Goal: Transaction & Acquisition: Book appointment/travel/reservation

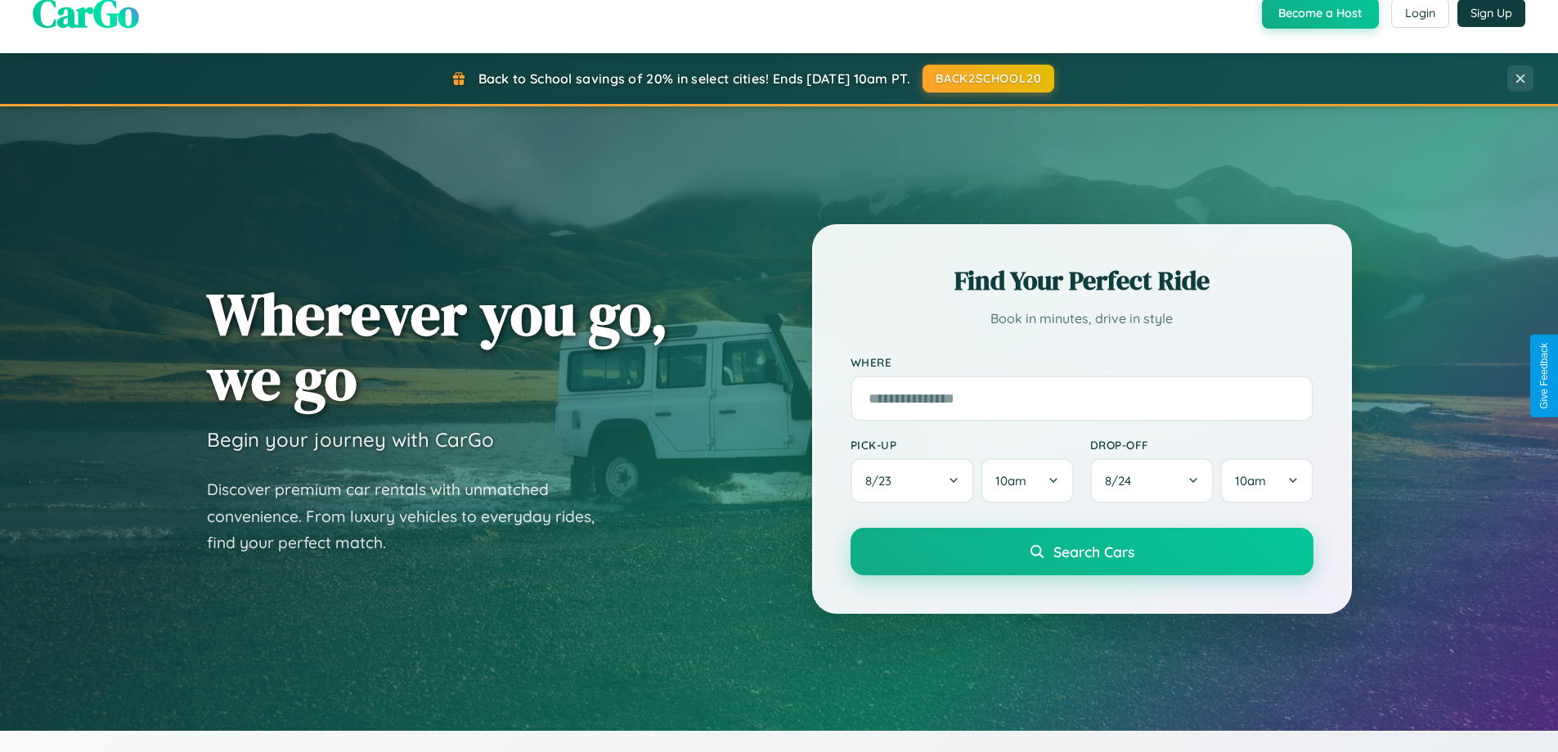
scroll to position [1125, 0]
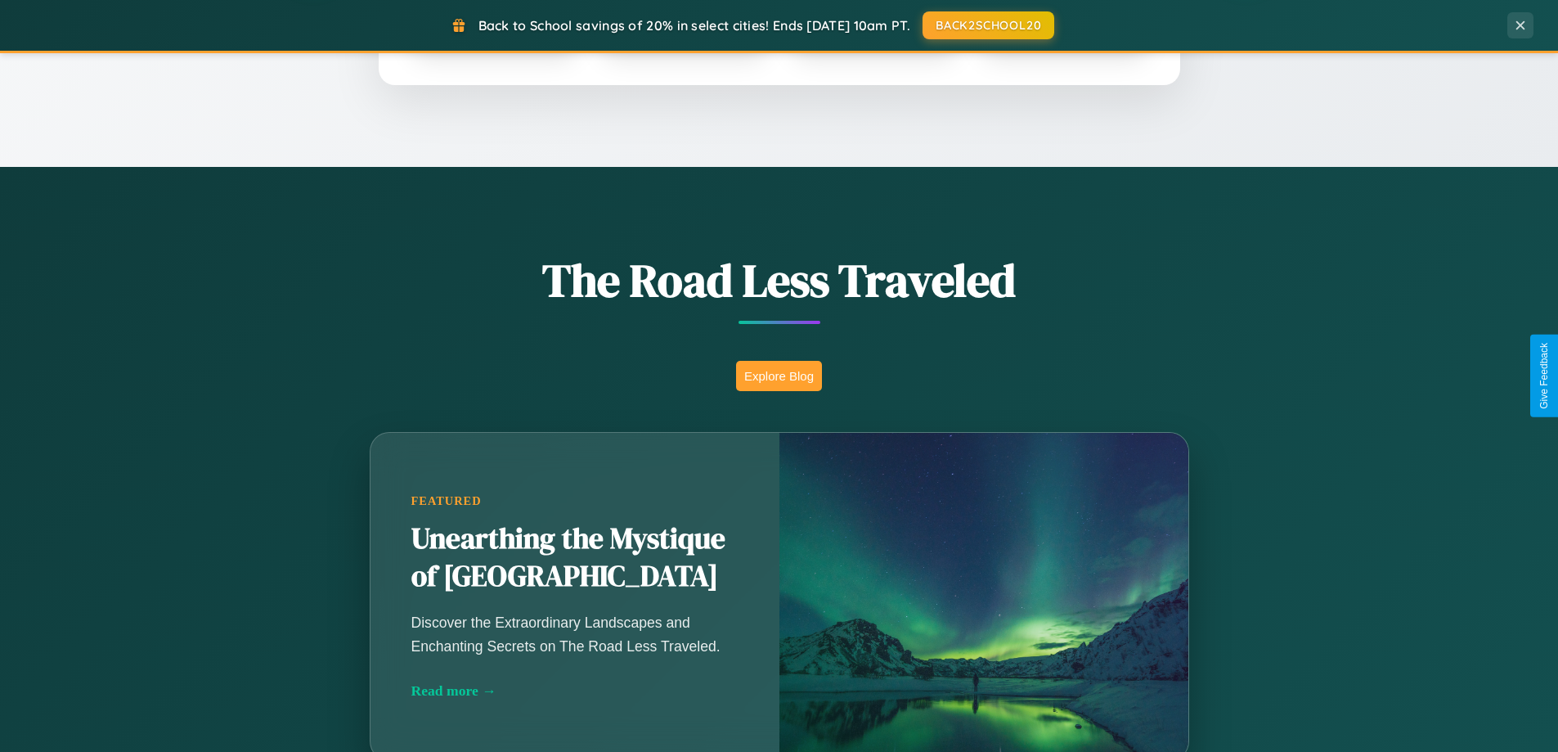
click at [779, 375] on button "Explore Blog" at bounding box center [779, 376] width 86 height 30
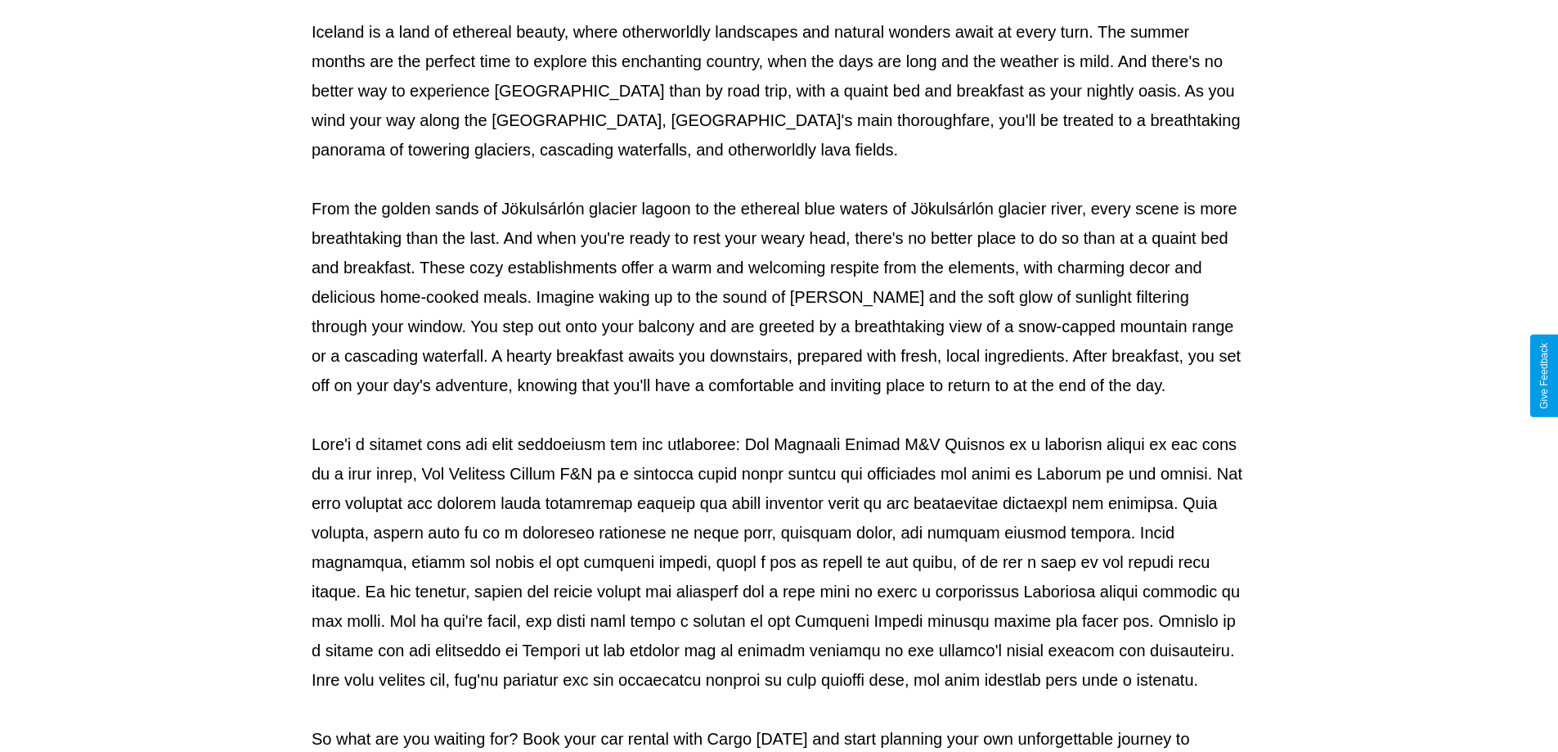
scroll to position [529, 0]
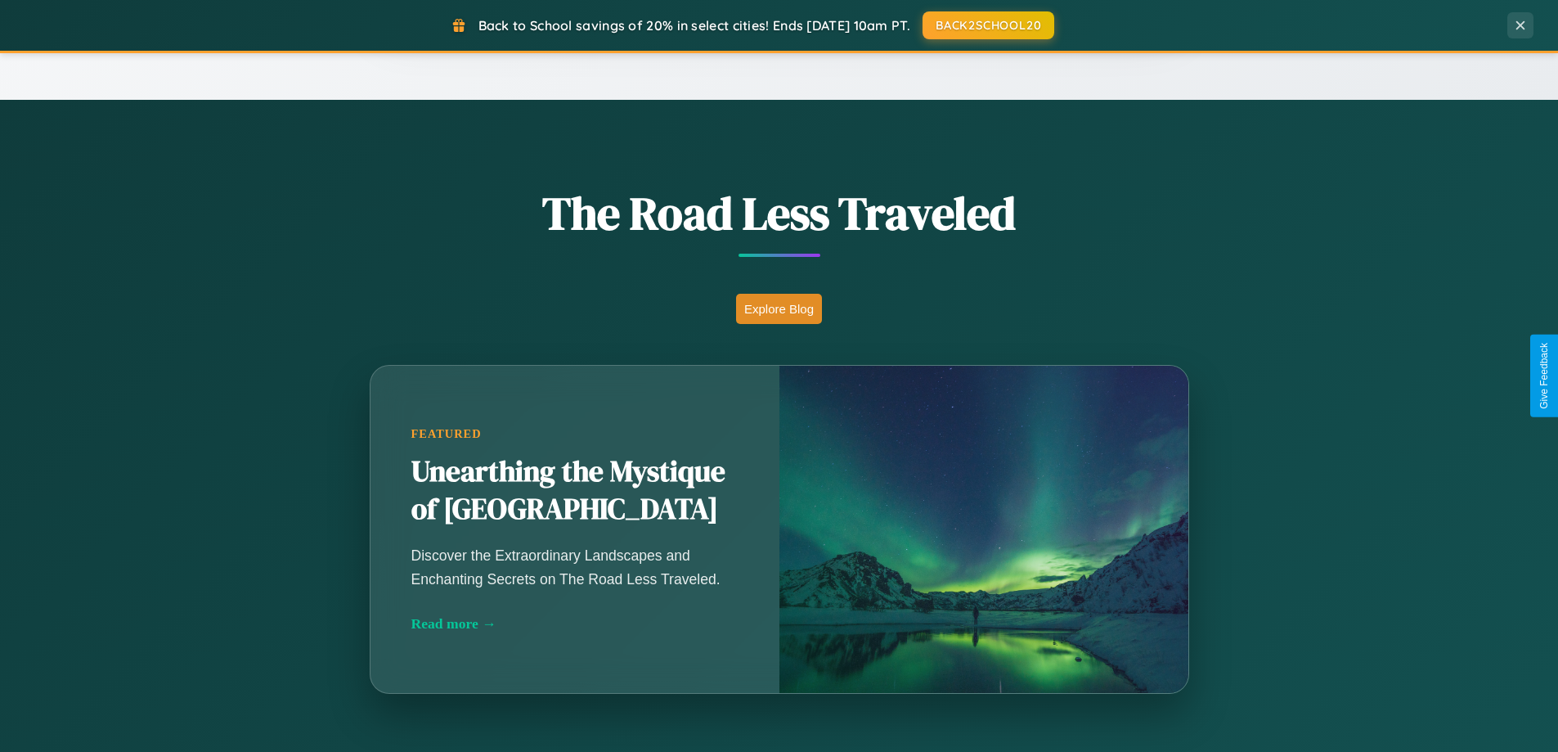
scroll to position [1125, 0]
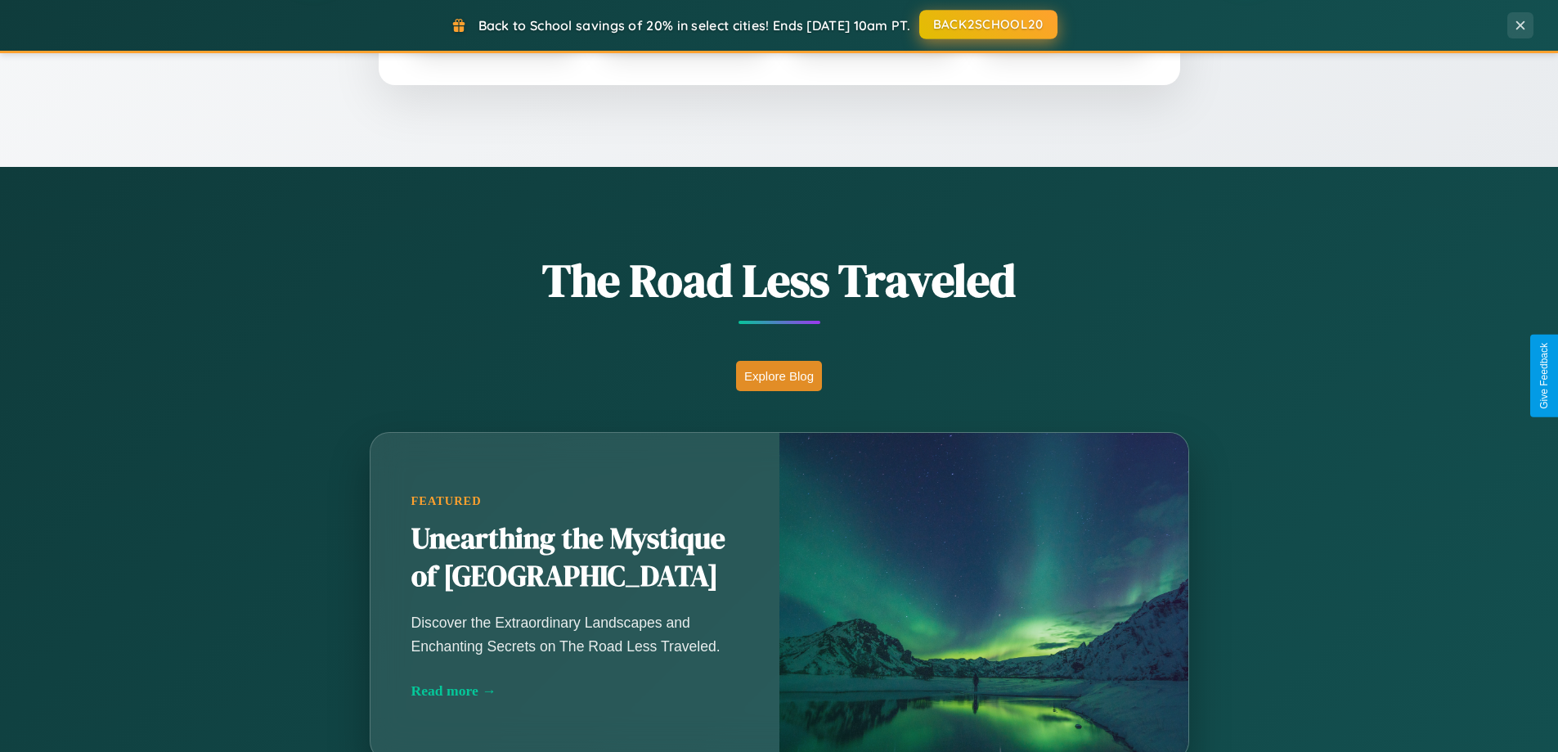
click at [987, 25] on button "BACK2SCHOOL20" at bounding box center [988, 24] width 138 height 29
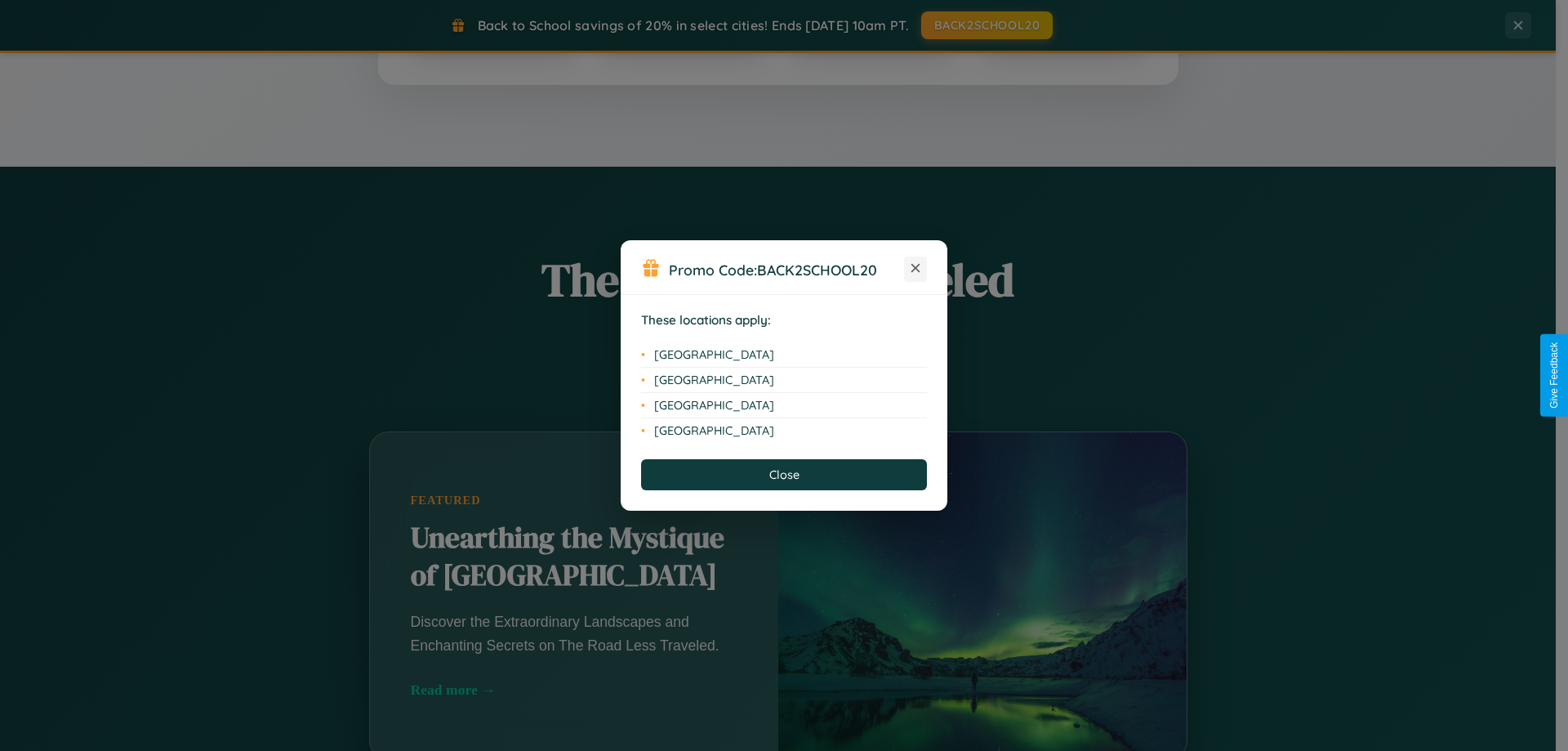
click at [916, 269] on icon at bounding box center [916, 268] width 9 height 9
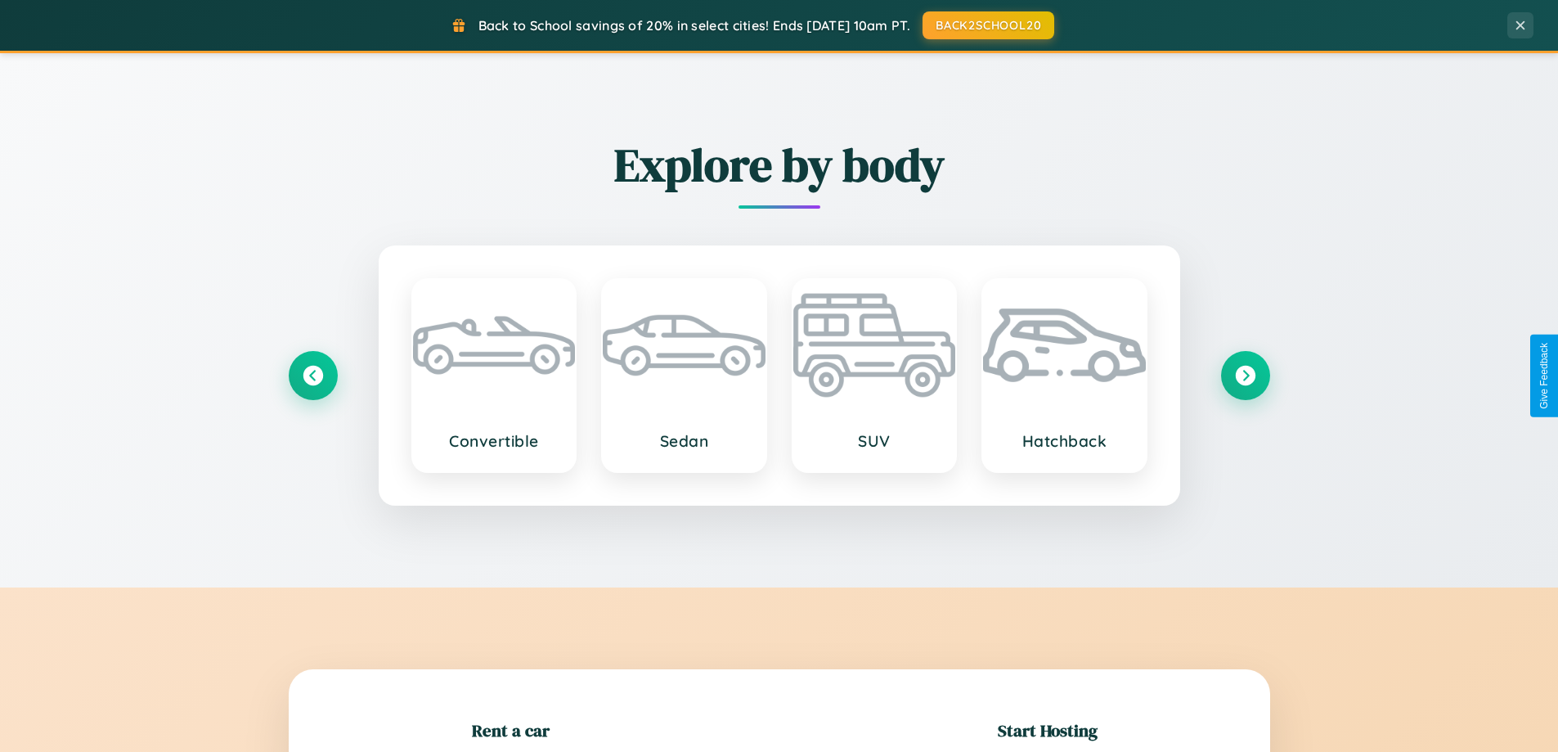
scroll to position [353, 0]
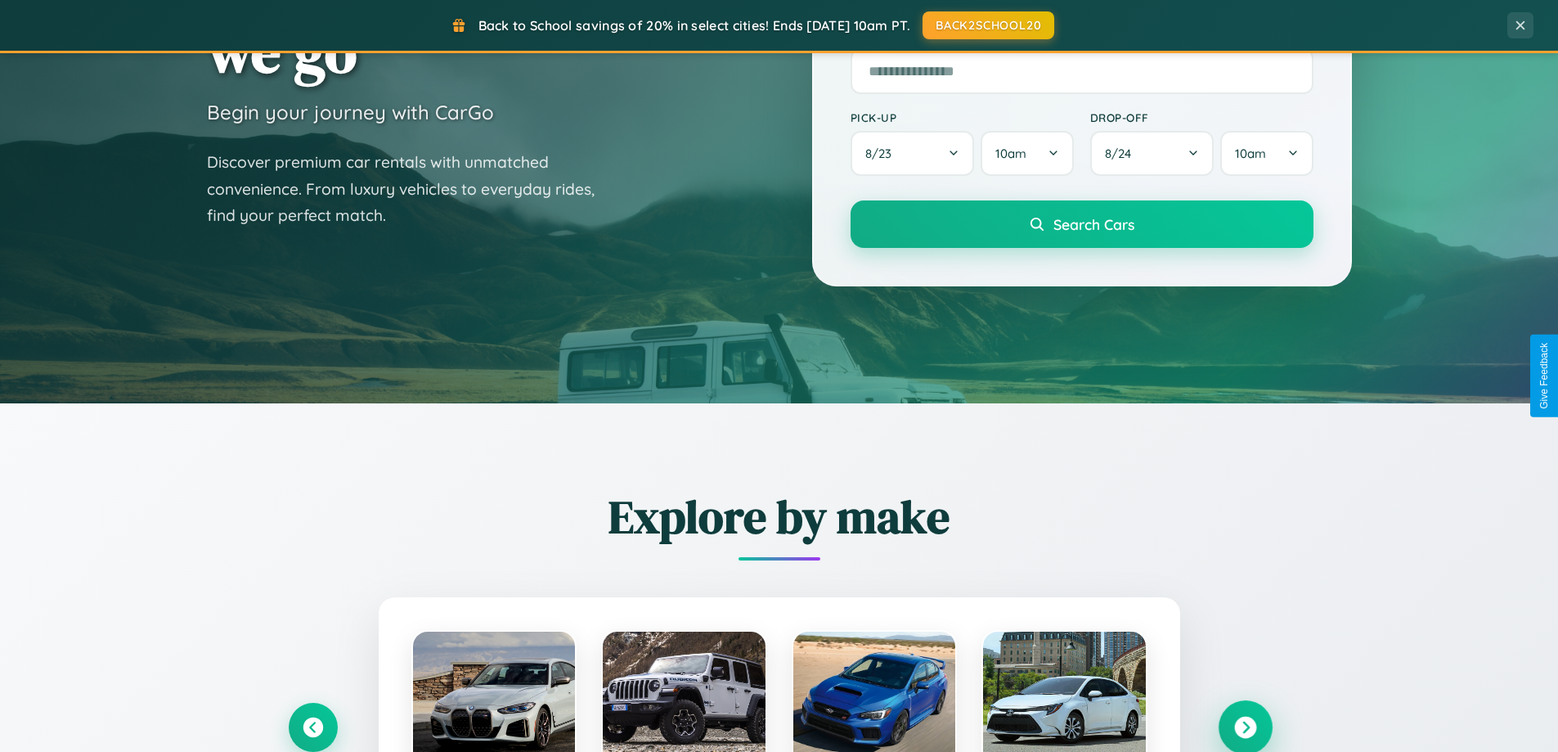
click at [1245, 727] on icon at bounding box center [1245, 727] width 22 height 22
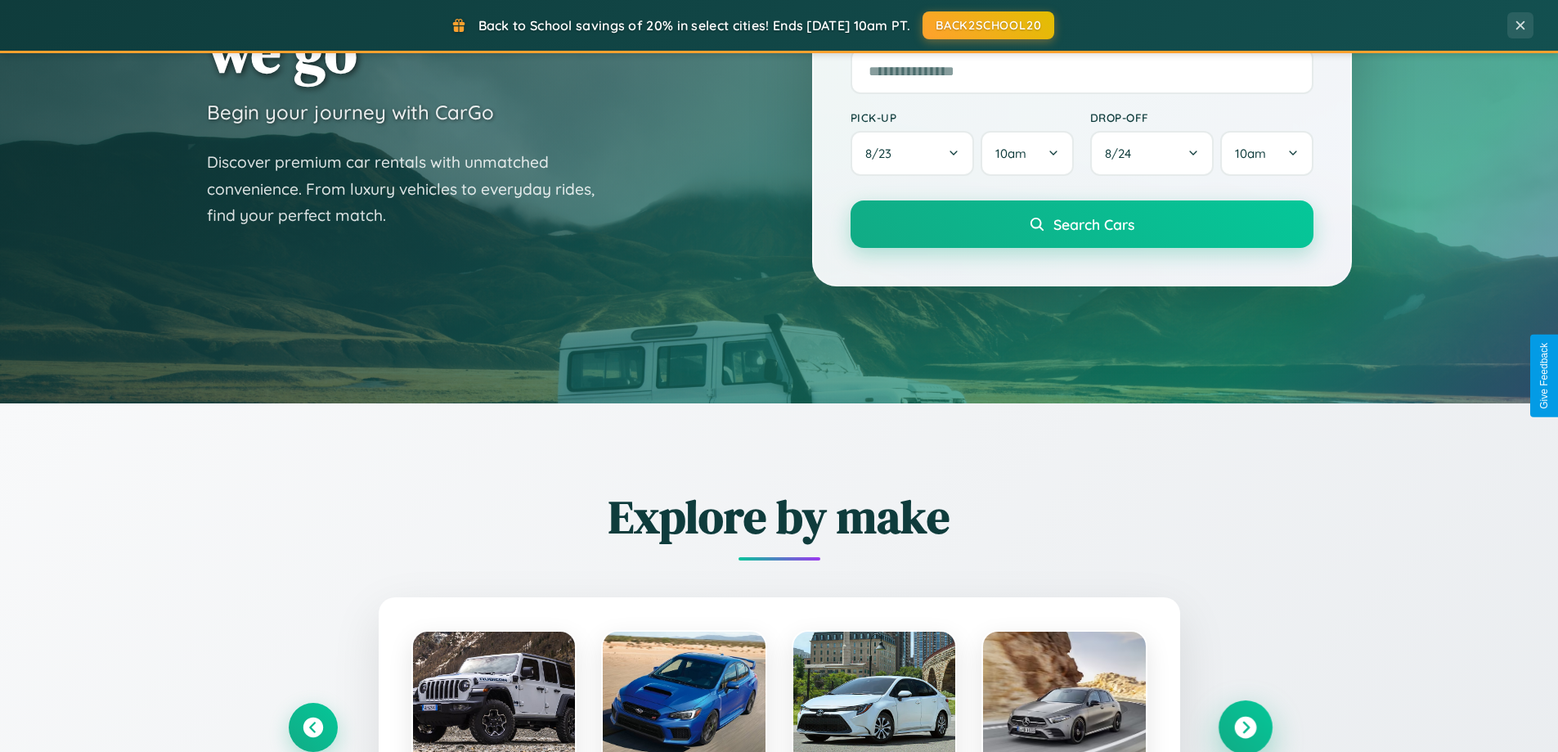
click at [1245, 725] on icon at bounding box center [1245, 727] width 22 height 22
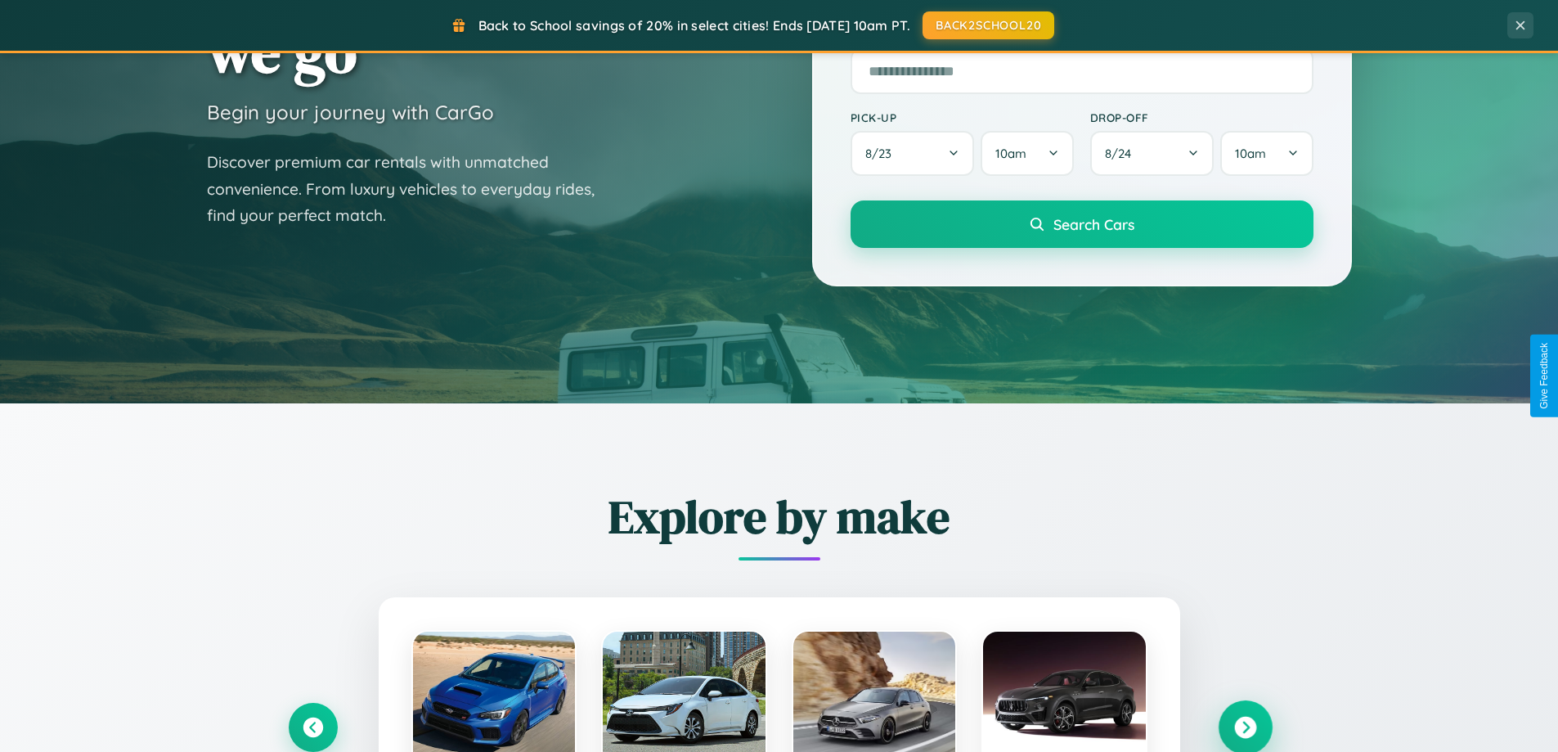
click at [1245, 725] on icon at bounding box center [1245, 727] width 22 height 22
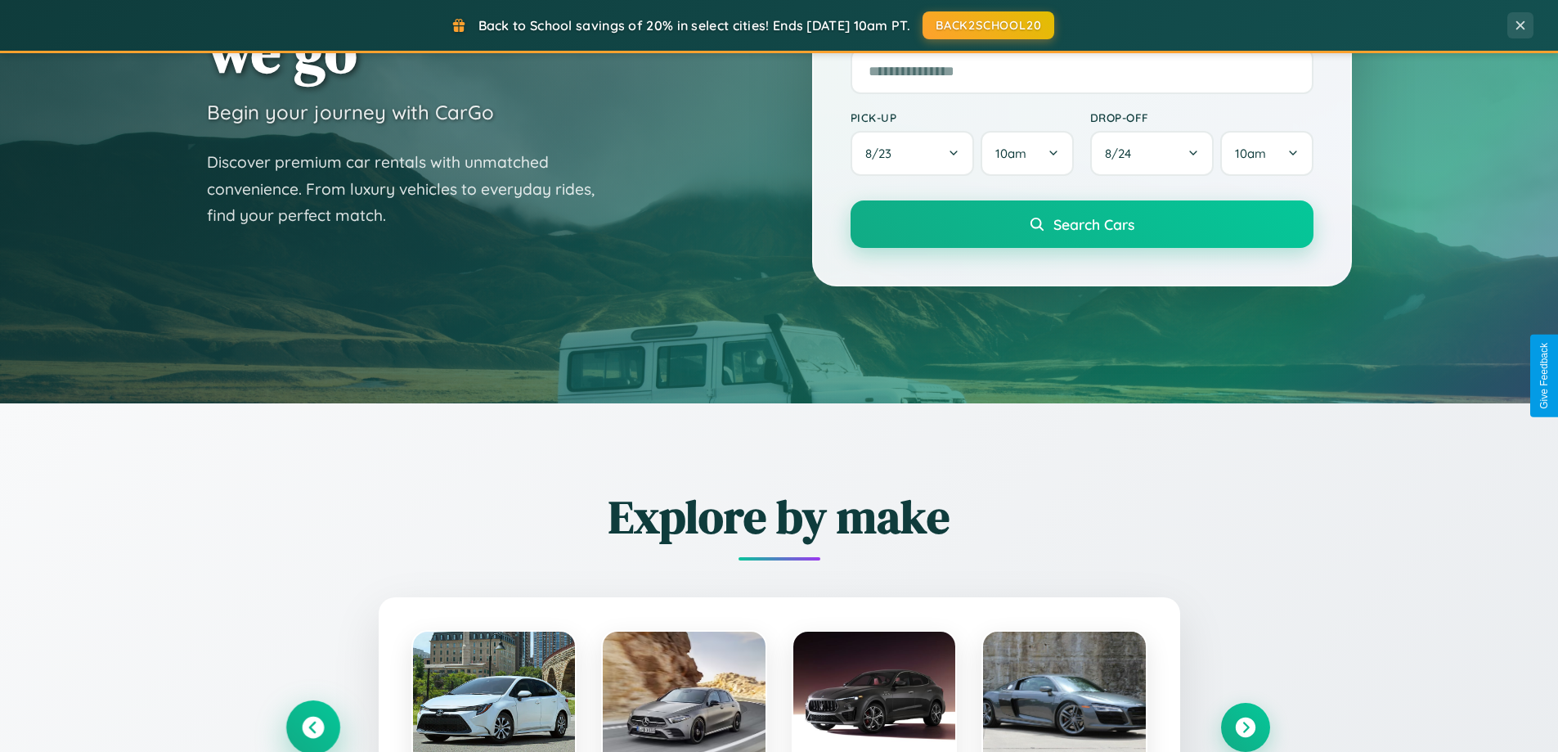
click at [312, 726] on icon at bounding box center [313, 727] width 22 height 22
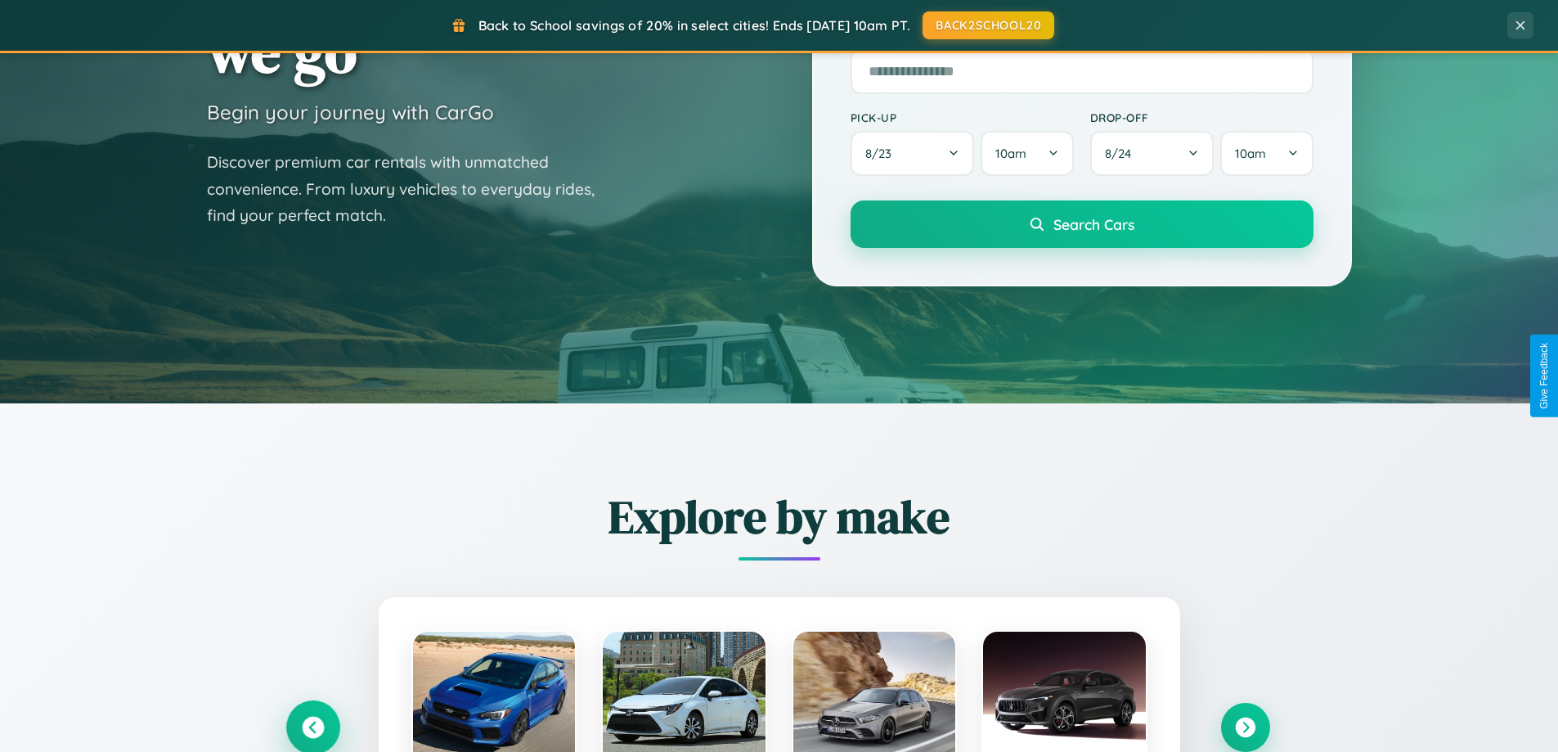
click at [312, 725] on icon at bounding box center [312, 727] width 27 height 27
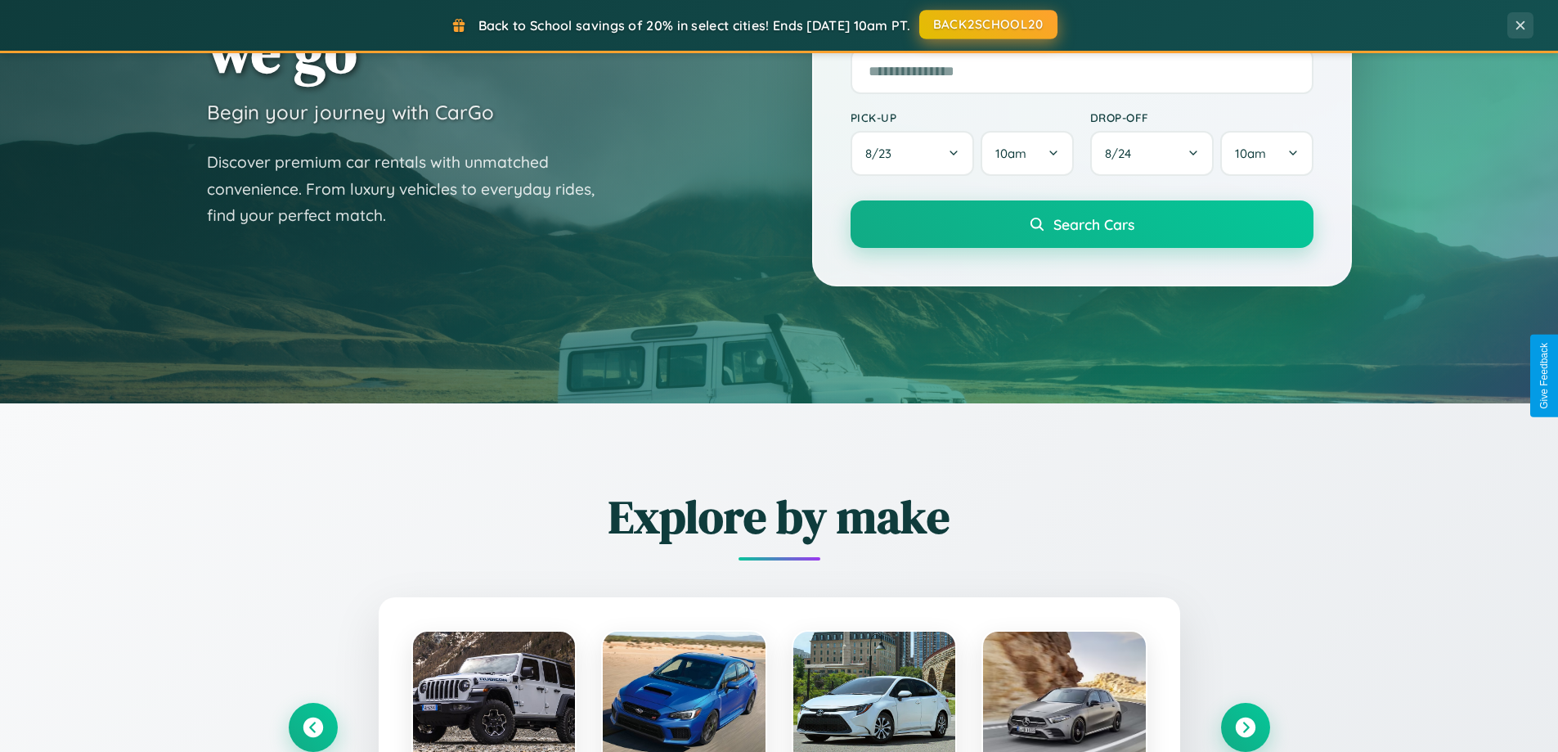
click at [987, 25] on button "BACK2SCHOOL20" at bounding box center [988, 24] width 138 height 29
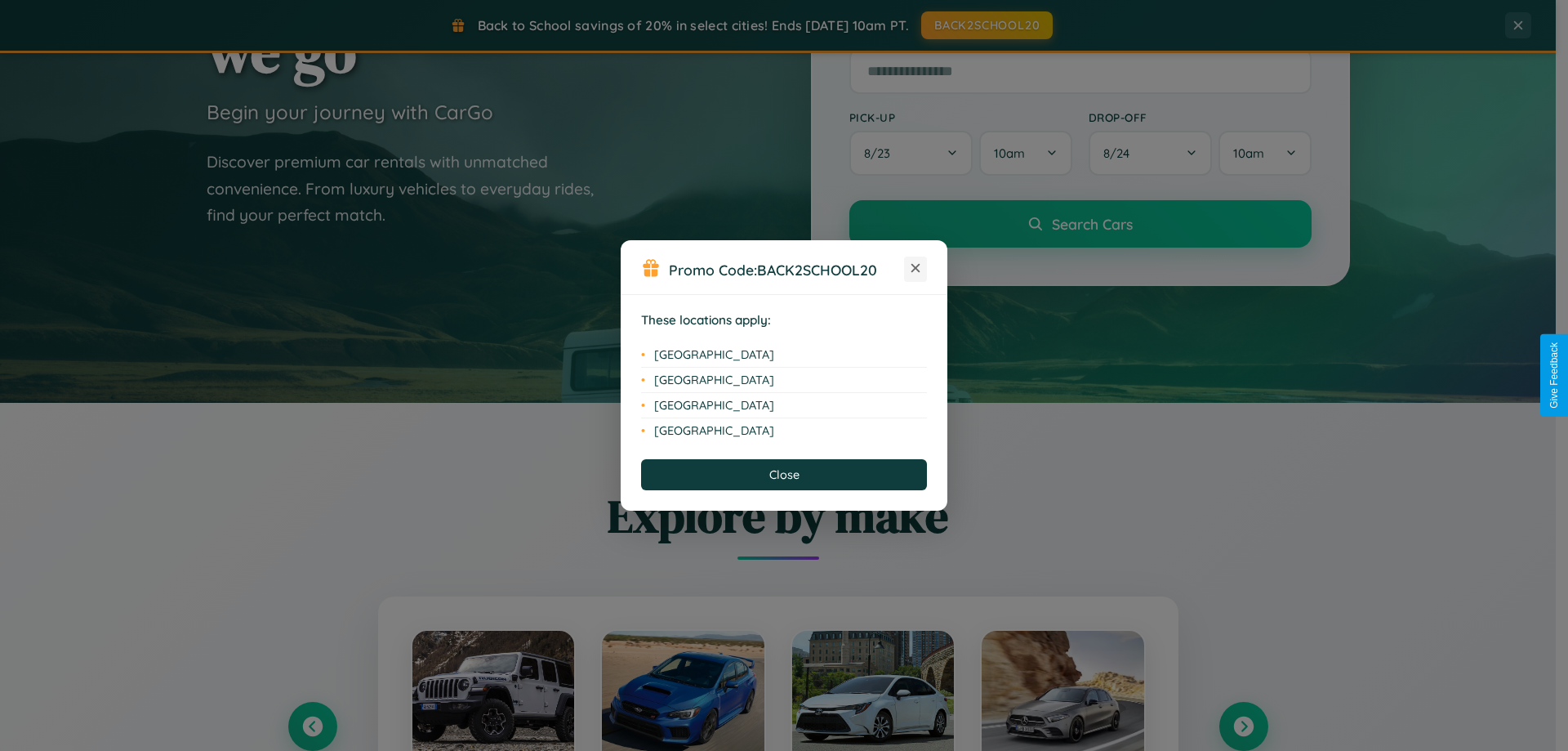
click at [916, 269] on icon at bounding box center [916, 268] width 9 height 9
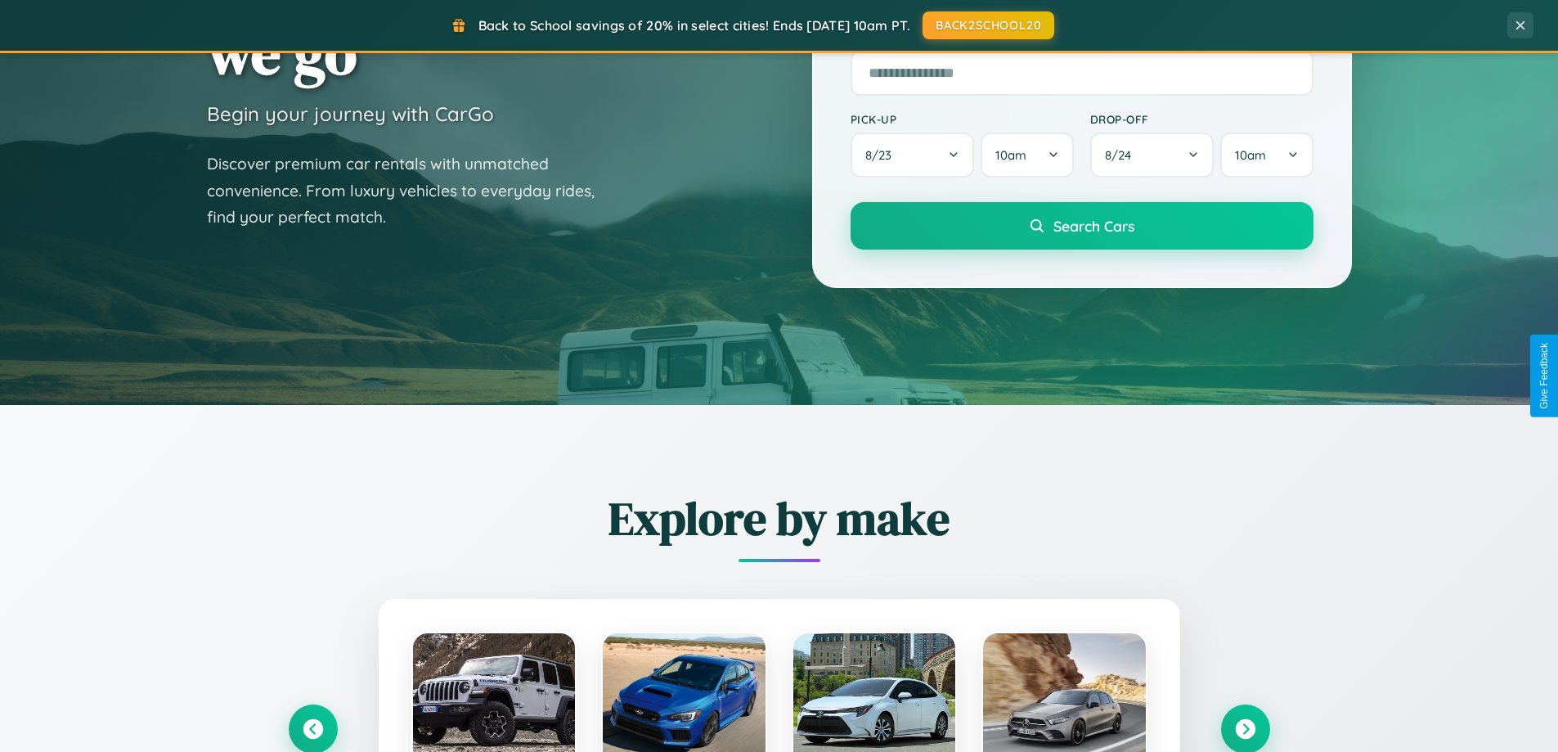
scroll to position [48, 0]
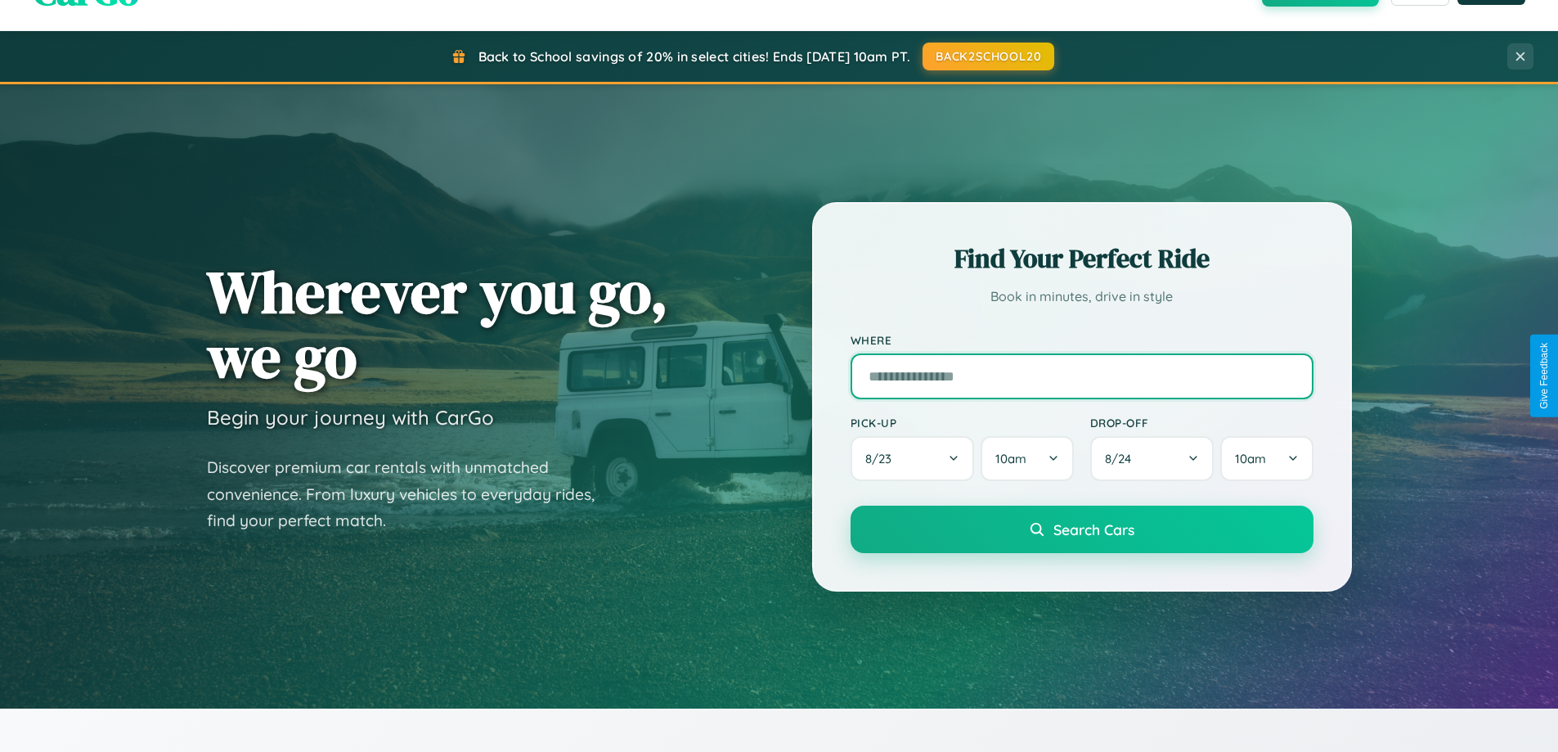
click at [1081, 375] on input "text" at bounding box center [1081, 376] width 463 height 46
type input "******"
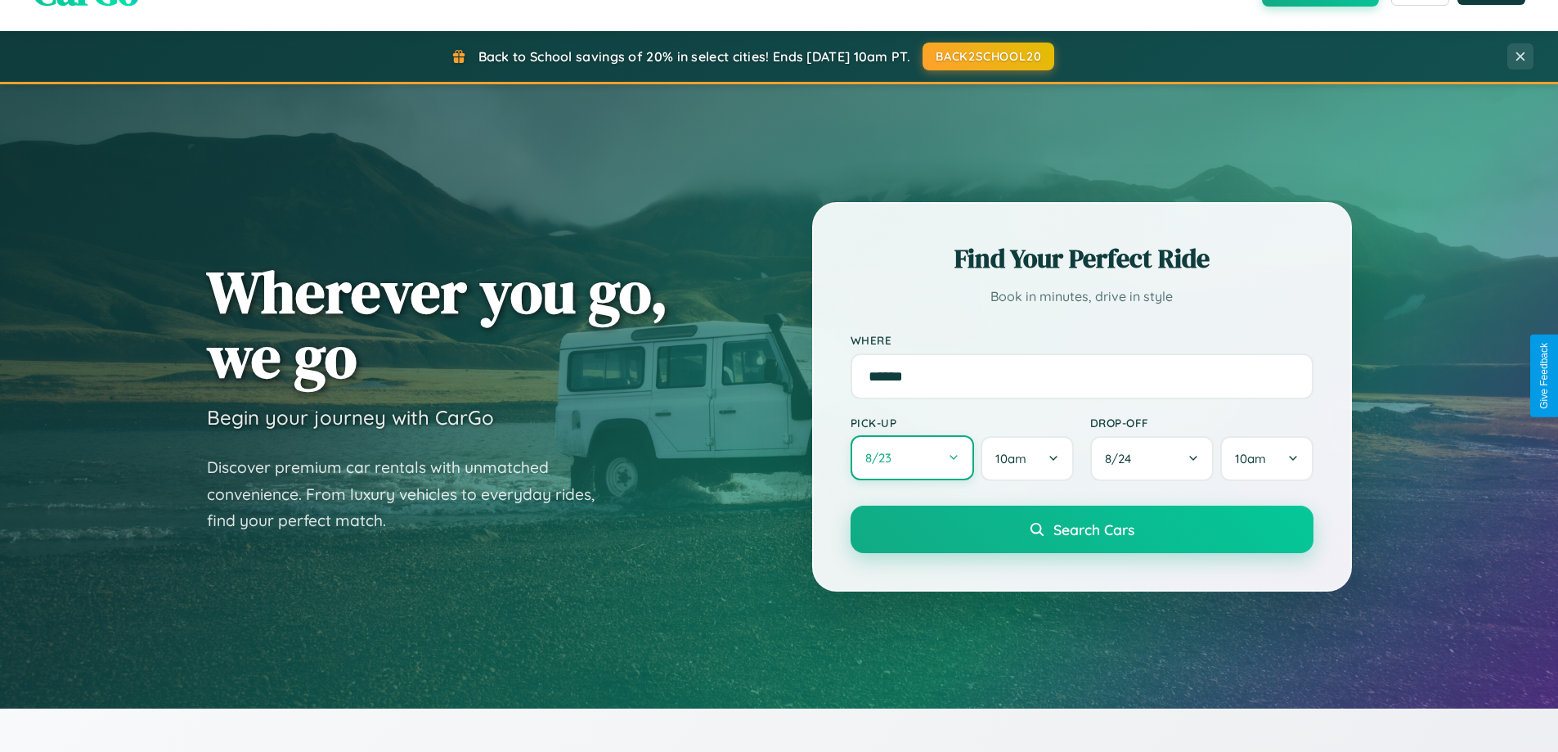
click at [912, 459] on button "8 / 23" at bounding box center [912, 457] width 124 height 45
select select "*"
select select "****"
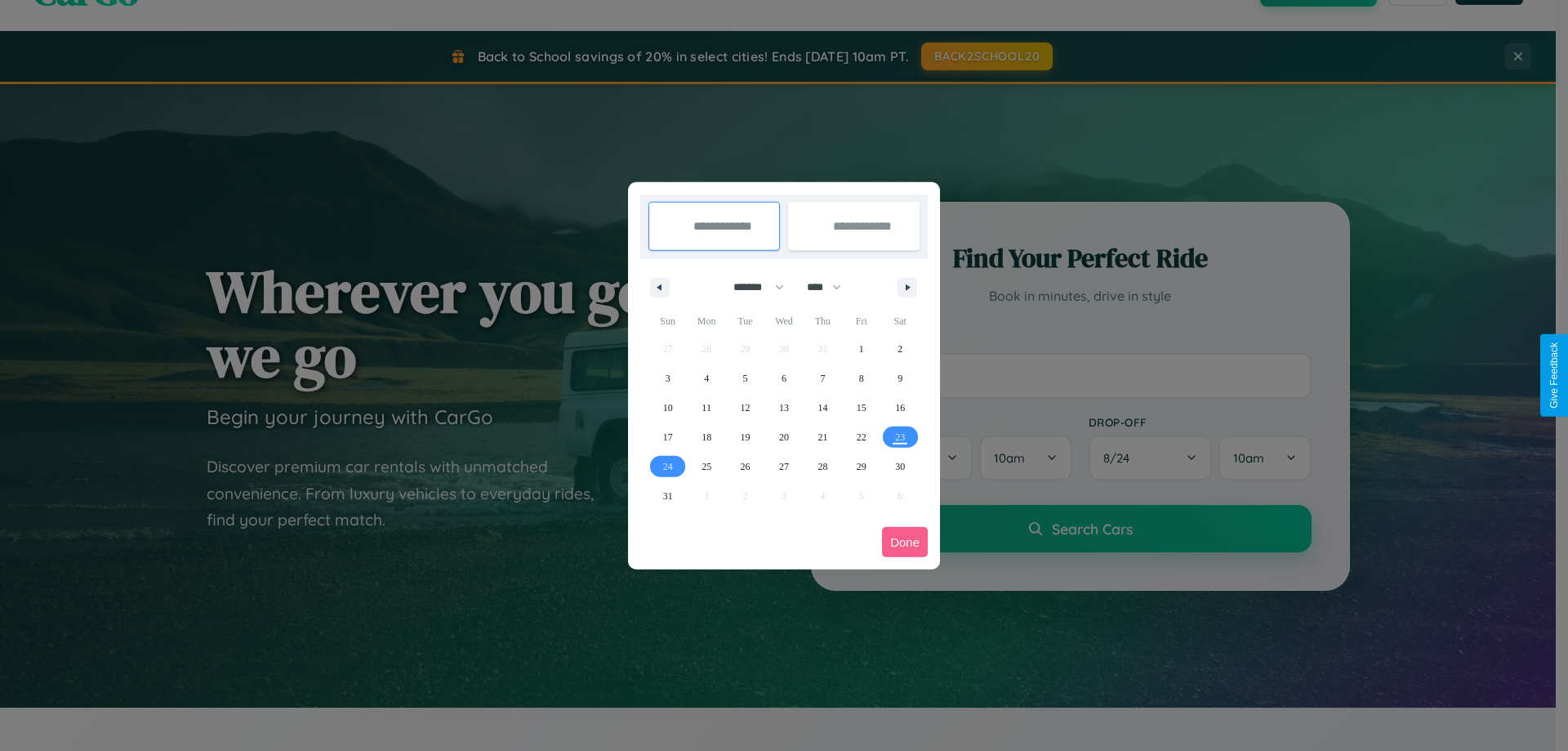
drag, startPoint x: 751, startPoint y: 287, endPoint x: 784, endPoint y: 328, distance: 52.6
click at [751, 287] on select "******* ******** ***** ***** *** **** **** ****** ********* ******* ******** **…" at bounding box center [756, 287] width 70 height 27
select select "*"
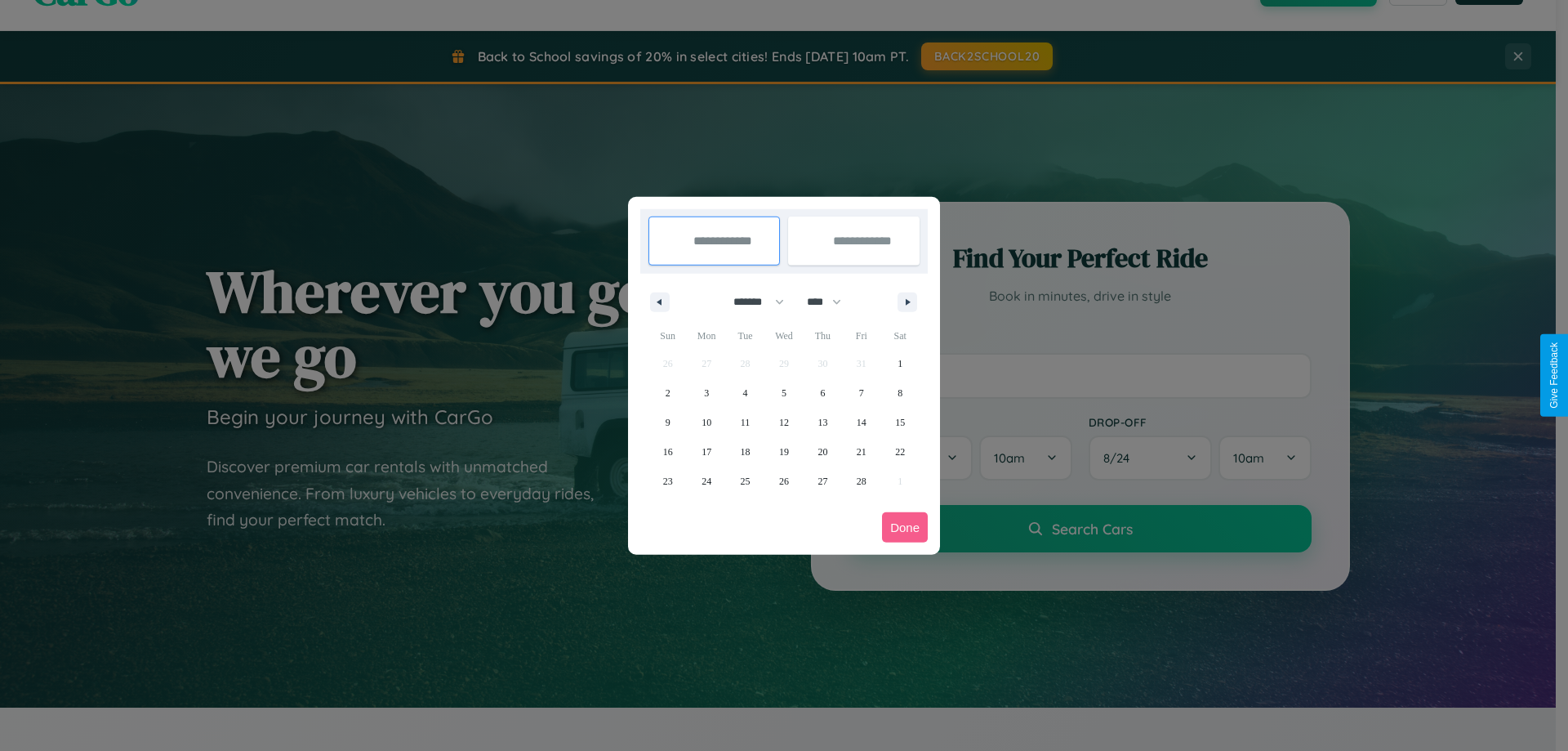
drag, startPoint x: 831, startPoint y: 302, endPoint x: 784, endPoint y: 328, distance: 53.7
click at [831, 302] on select "**** **** **** **** **** **** **** **** **** **** **** **** **** **** **** ****…" at bounding box center [823, 302] width 49 height 27
select select "****"
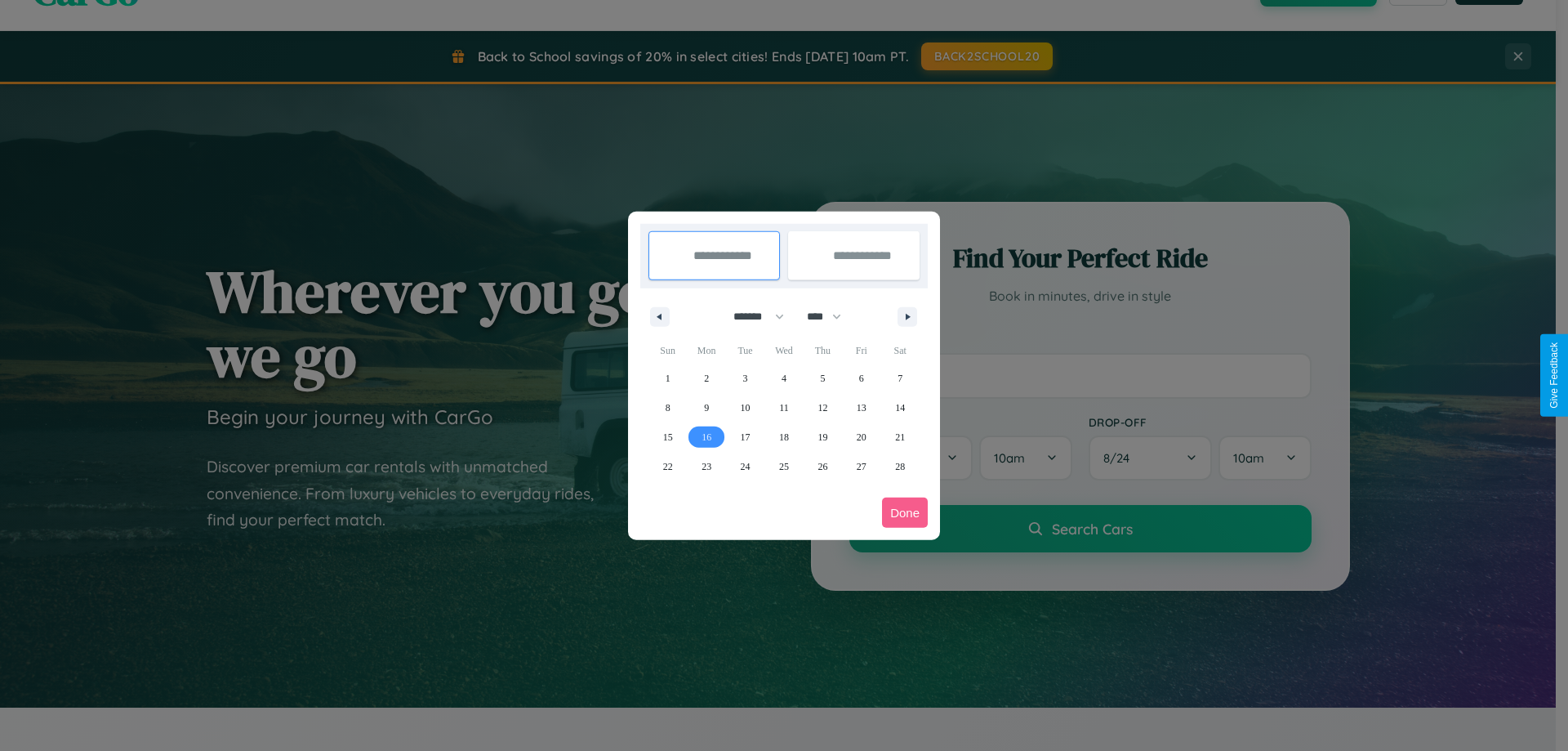
click at [706, 436] on span "16" at bounding box center [706, 436] width 10 height 29
type input "**********"
click at [823, 465] on span "26" at bounding box center [823, 465] width 10 height 29
type input "**********"
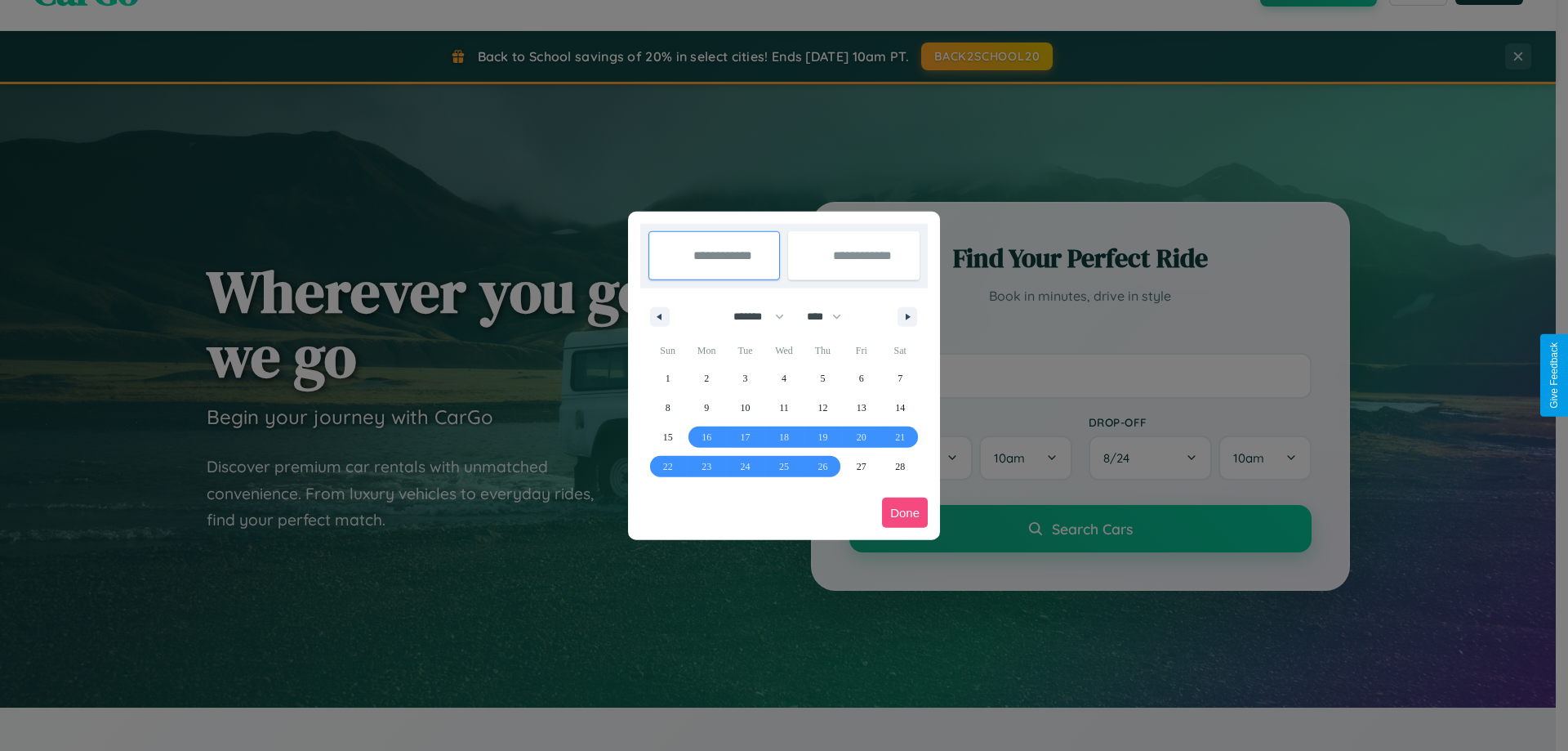
click at [905, 512] on button "Done" at bounding box center [905, 512] width 46 height 30
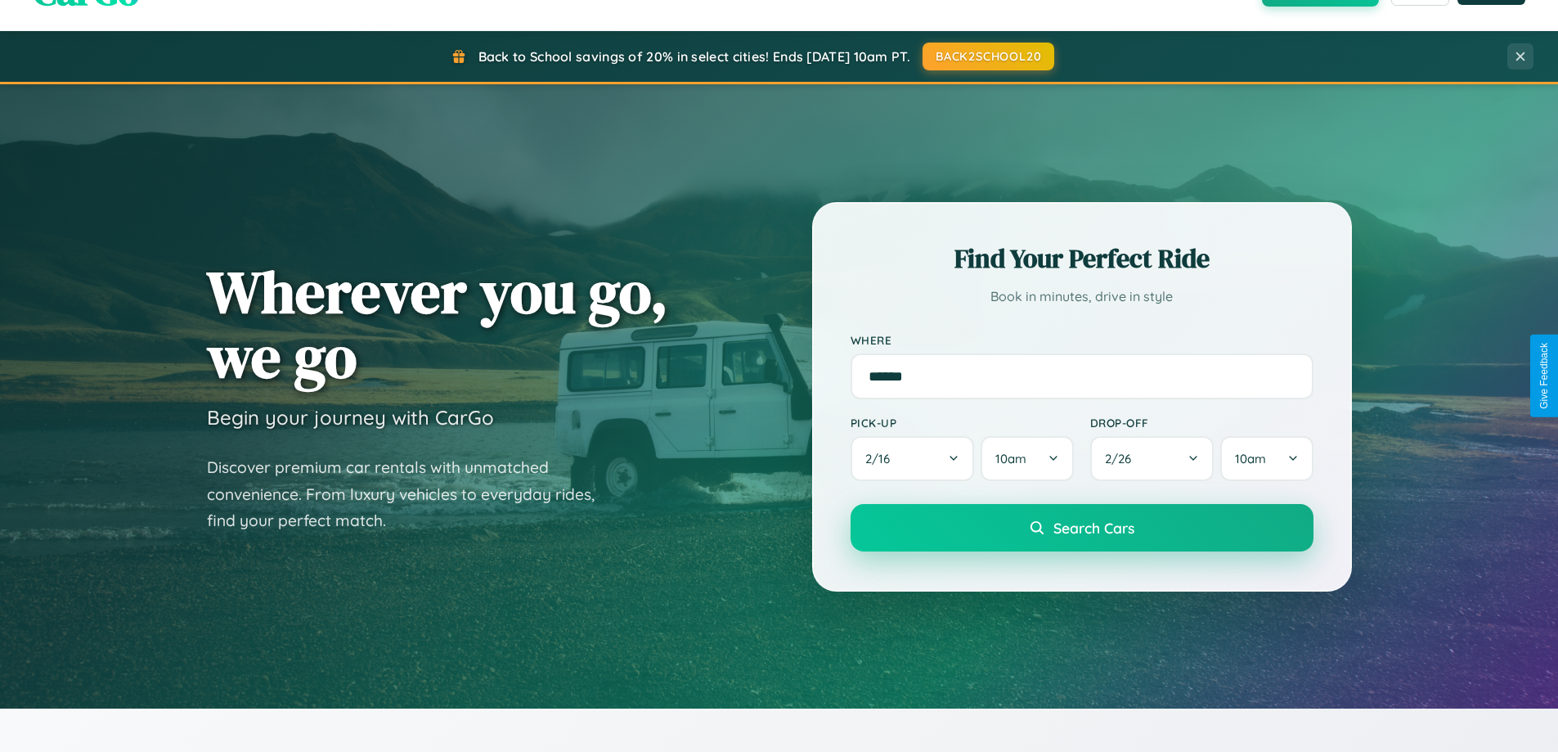
click at [1081, 527] on span "Search Cars" at bounding box center [1093, 527] width 81 height 18
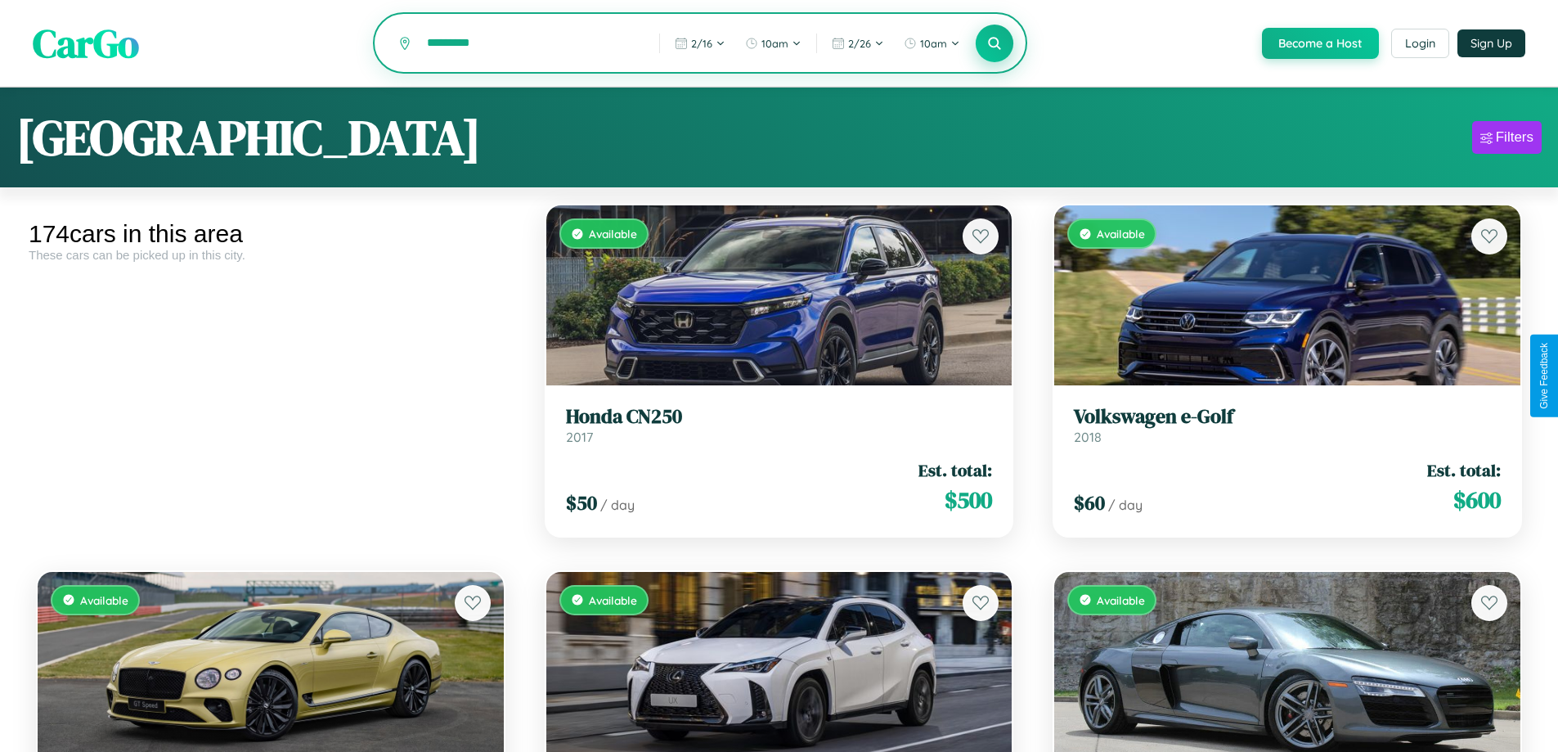
type input "*********"
click at [994, 44] on icon at bounding box center [995, 43] width 16 height 16
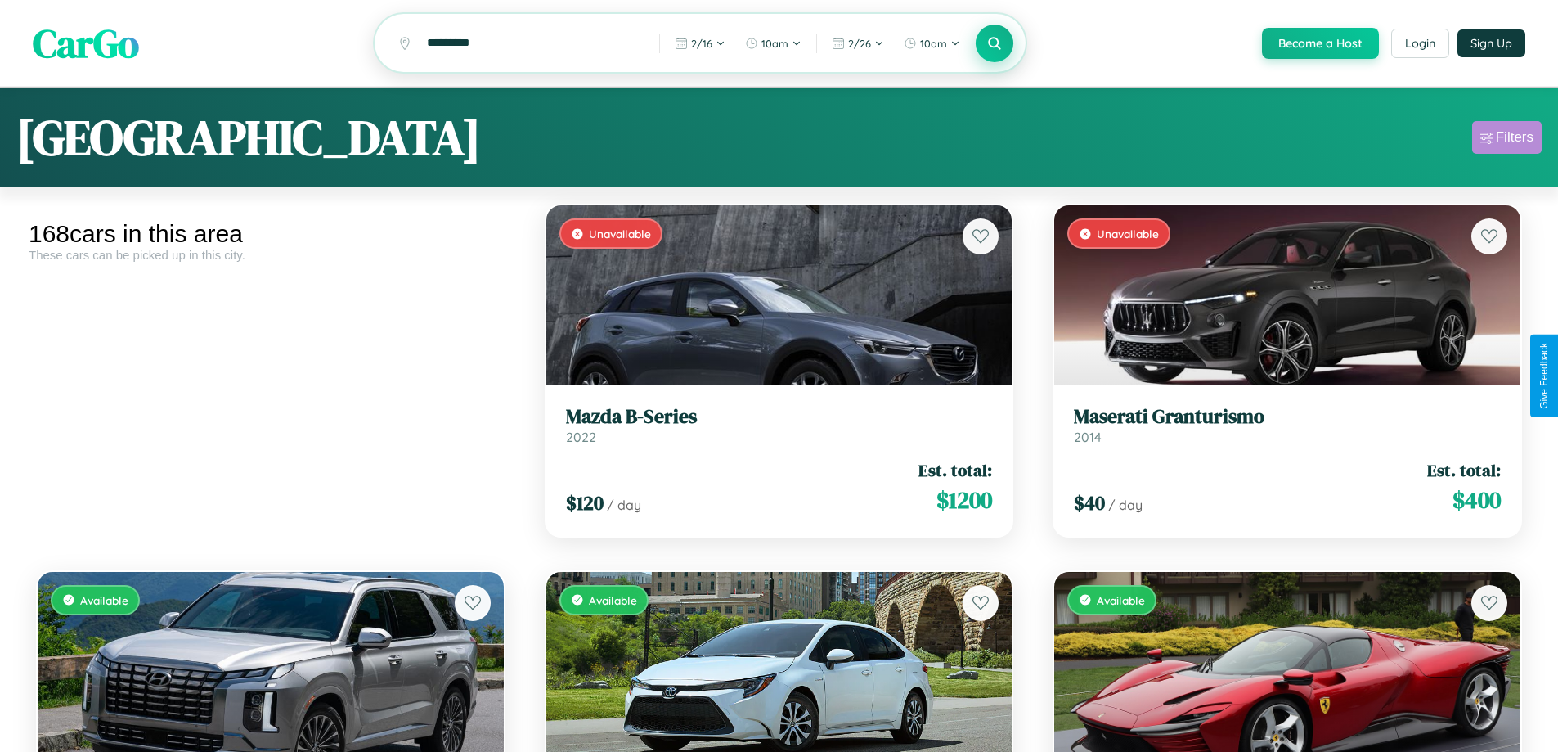
click at [1506, 140] on div "Filters" at bounding box center [1515, 137] width 38 height 16
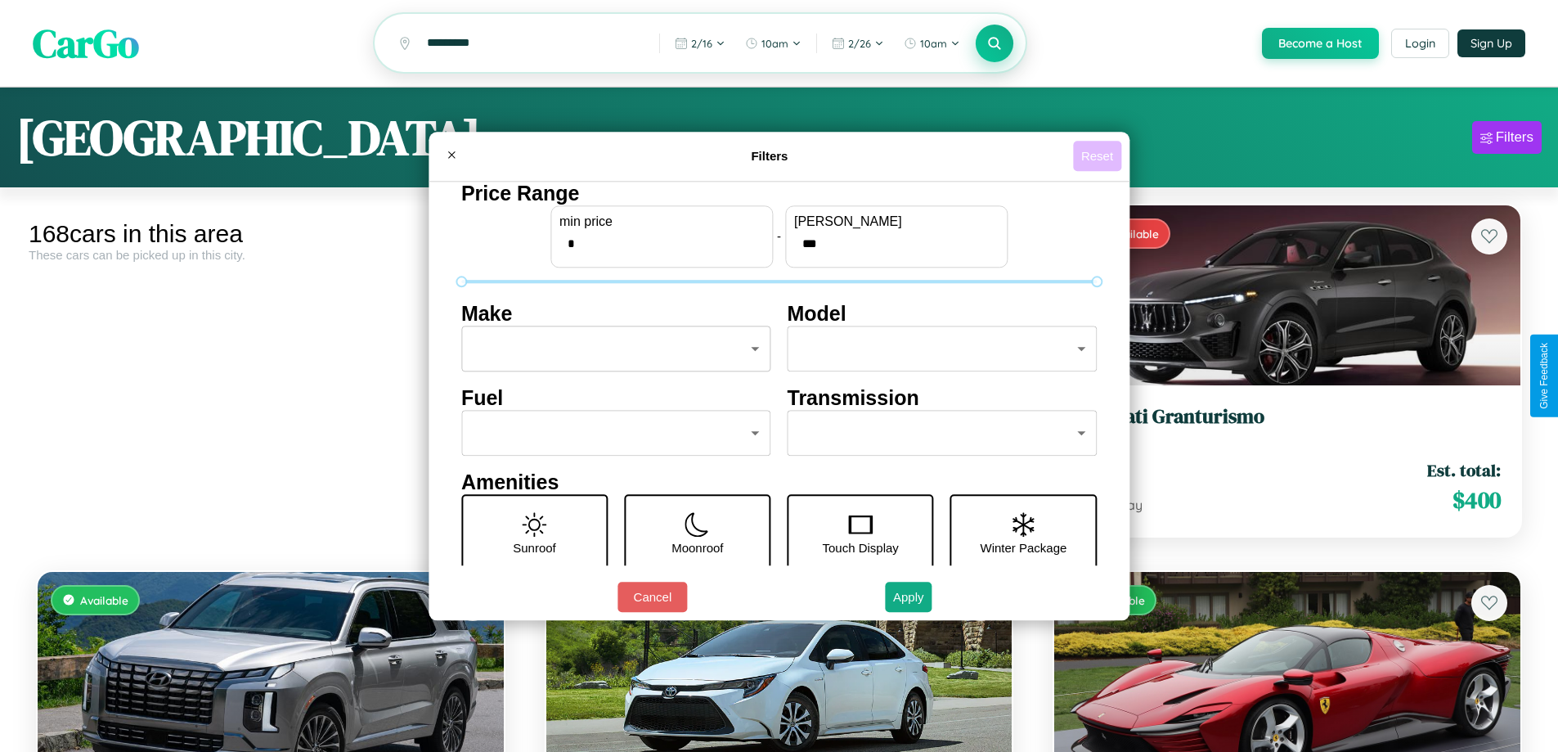
click at [1099, 155] on button "Reset" at bounding box center [1097, 156] width 48 height 30
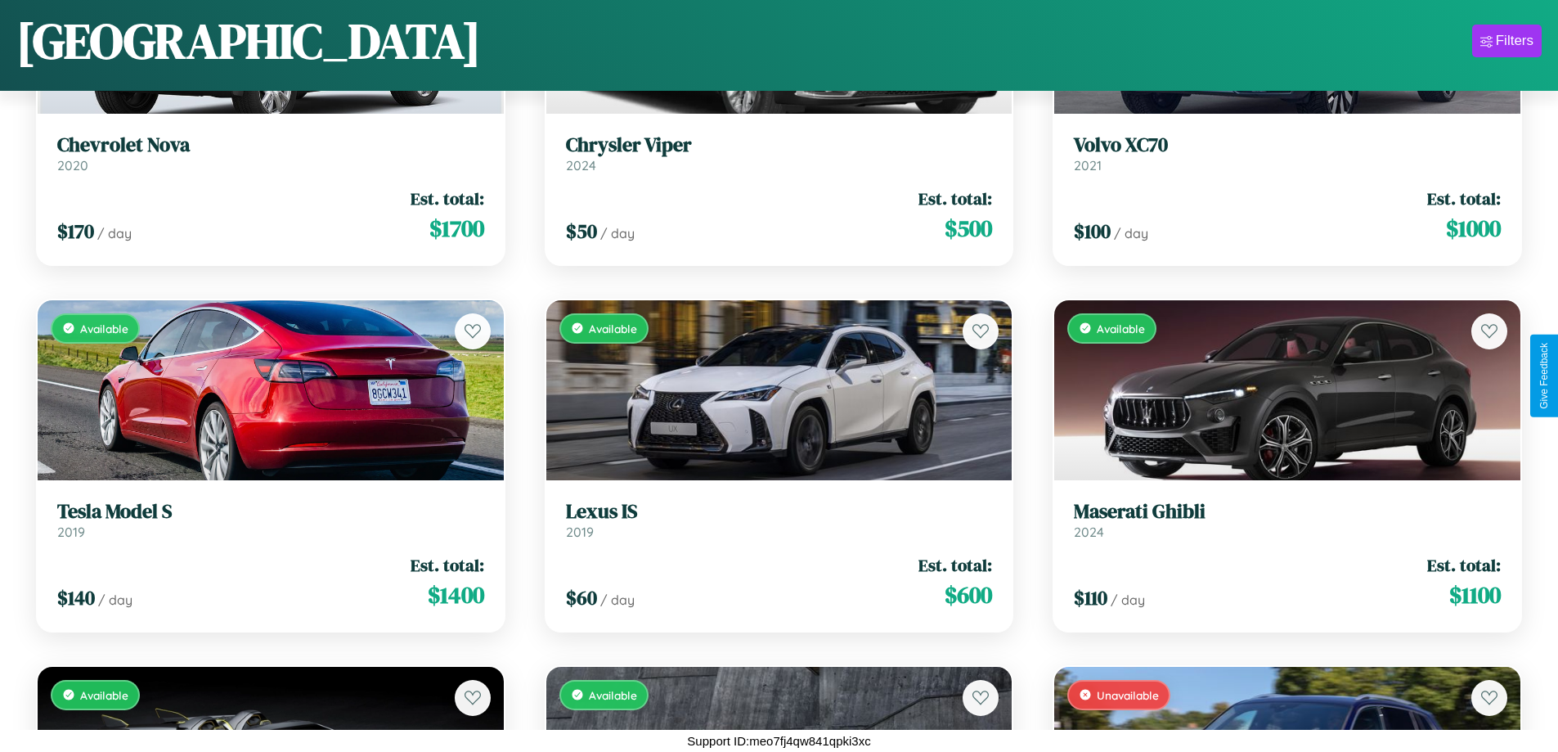
scroll to position [230, 0]
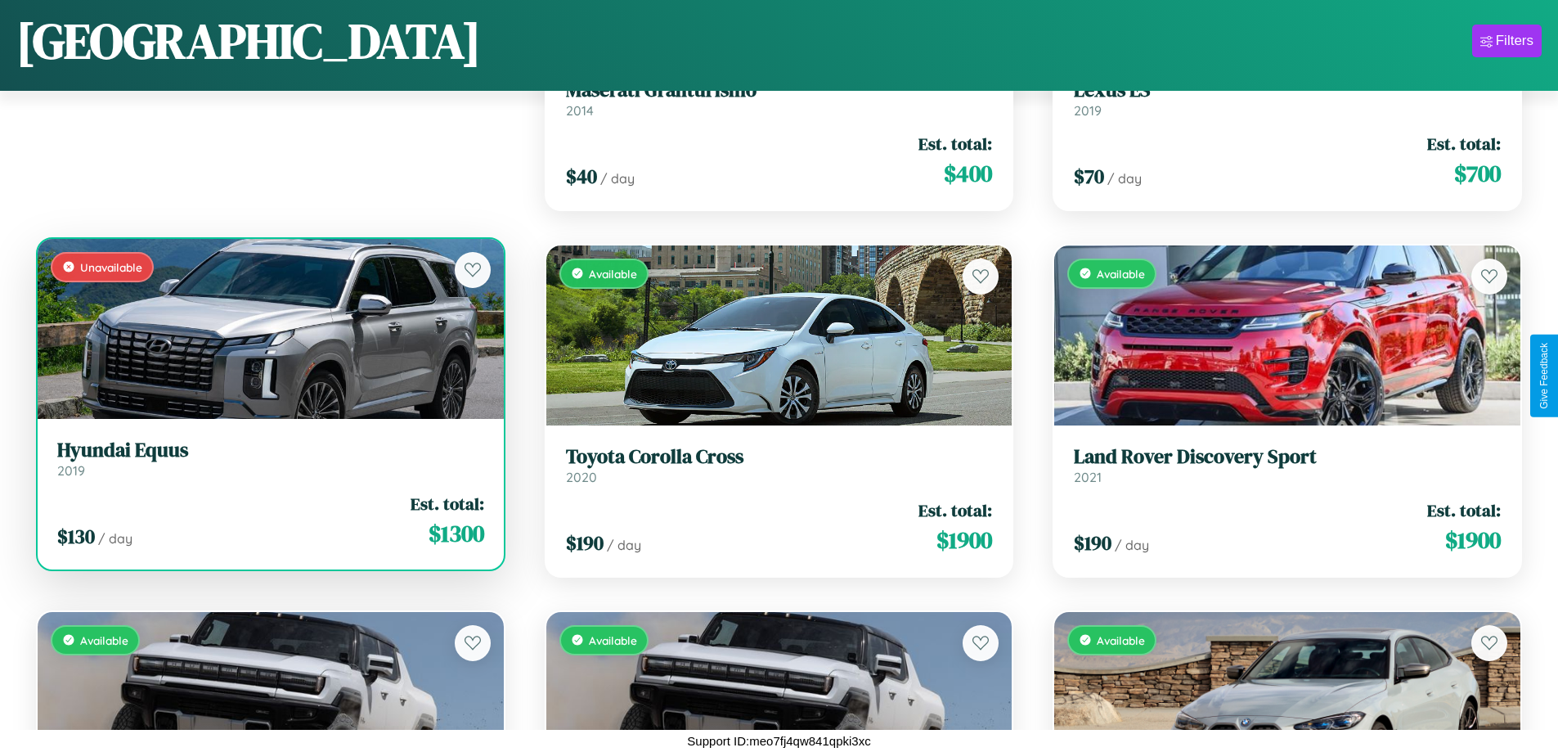
click at [268, 458] on h3 "Hyundai Equus" at bounding box center [270, 450] width 427 height 24
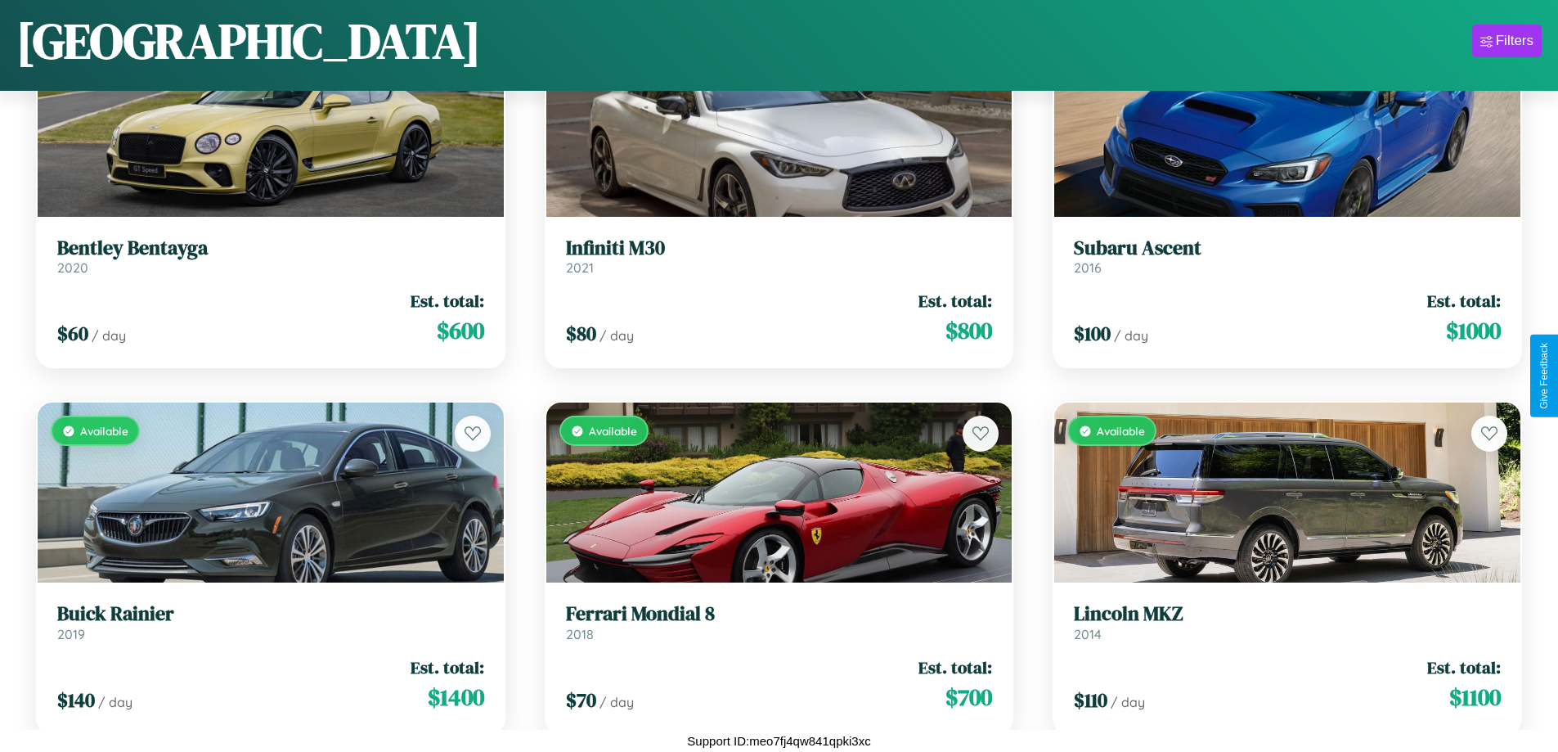
scroll to position [11949, 0]
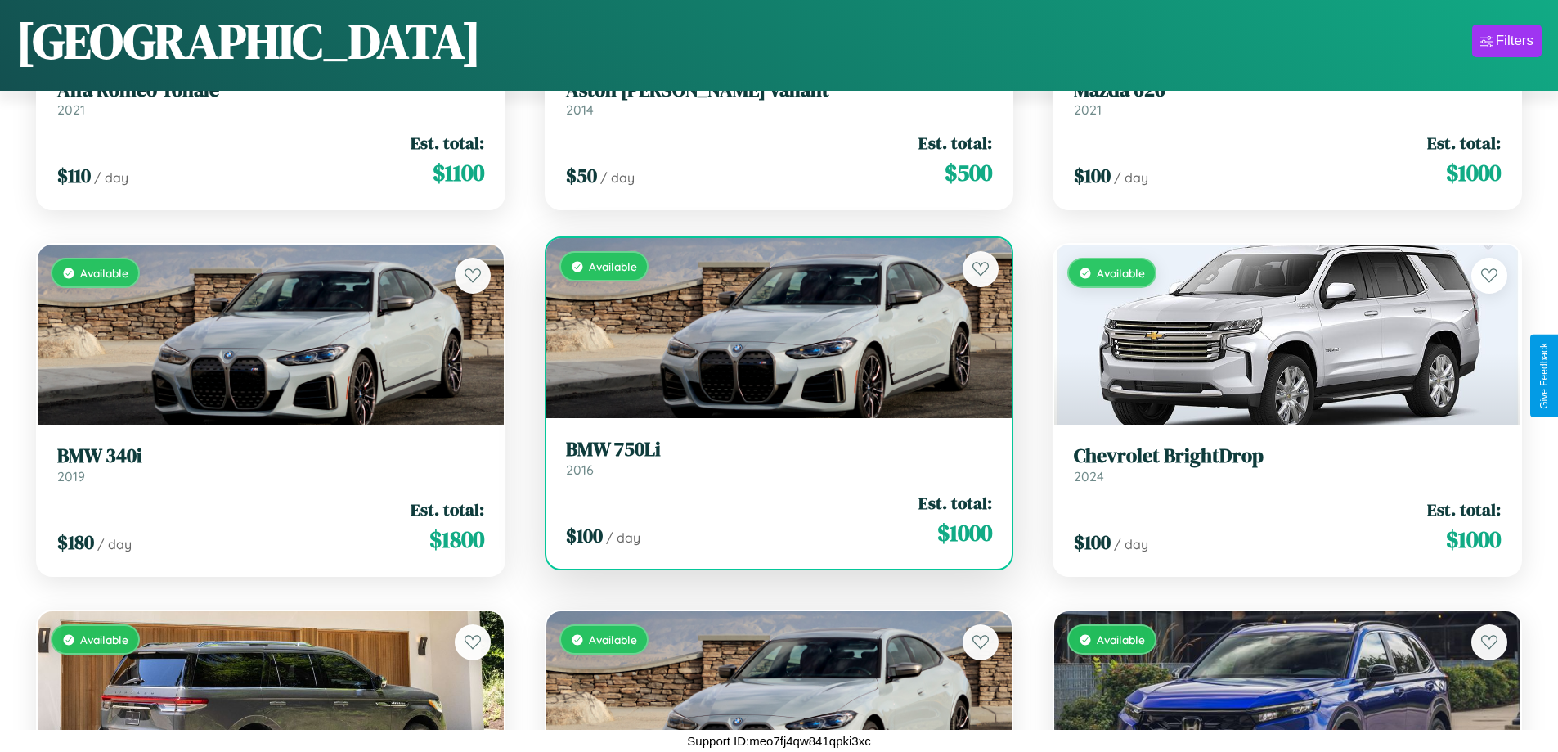
click at [772, 457] on h3 "BMW 750Li" at bounding box center [779, 450] width 427 height 24
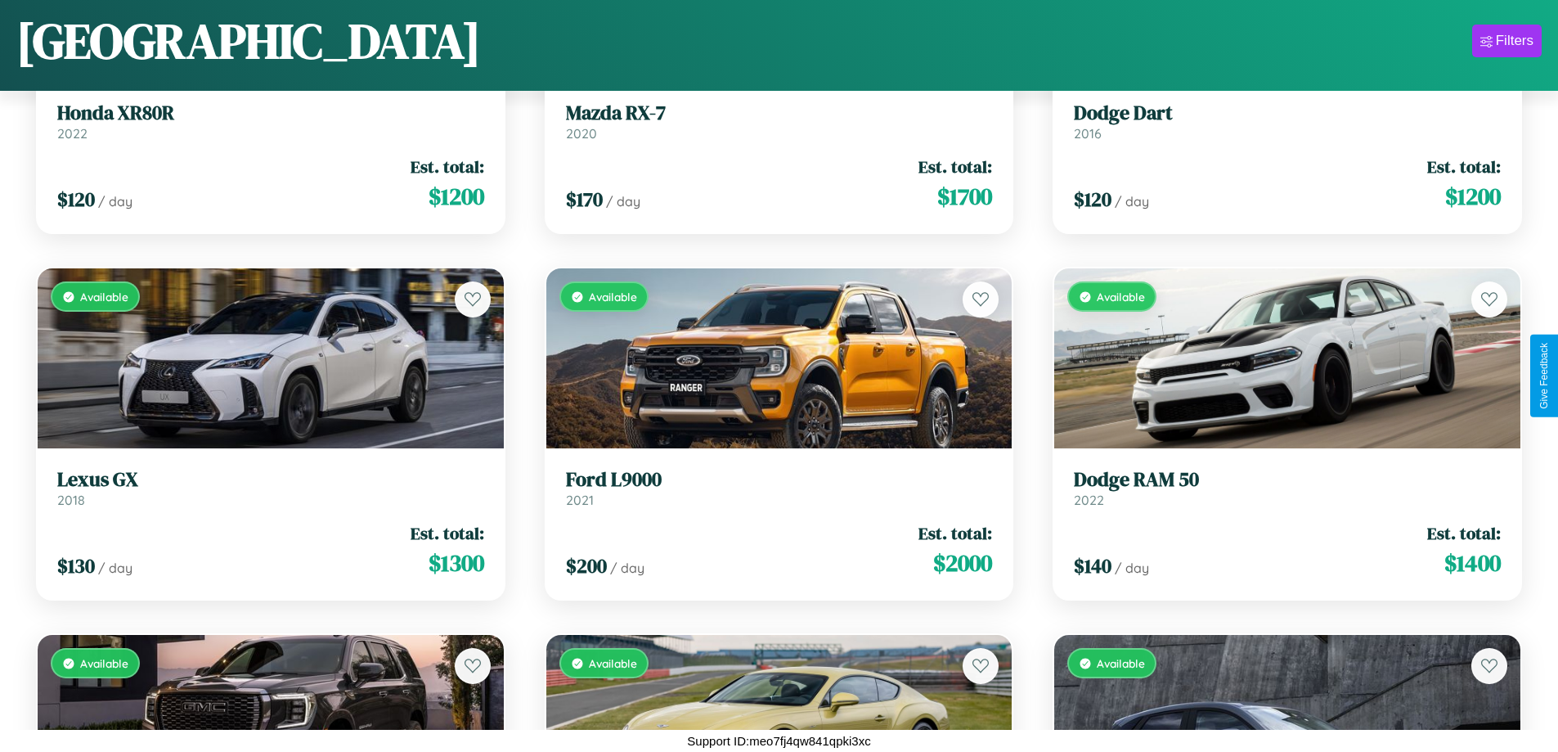
scroll to position [17442, 0]
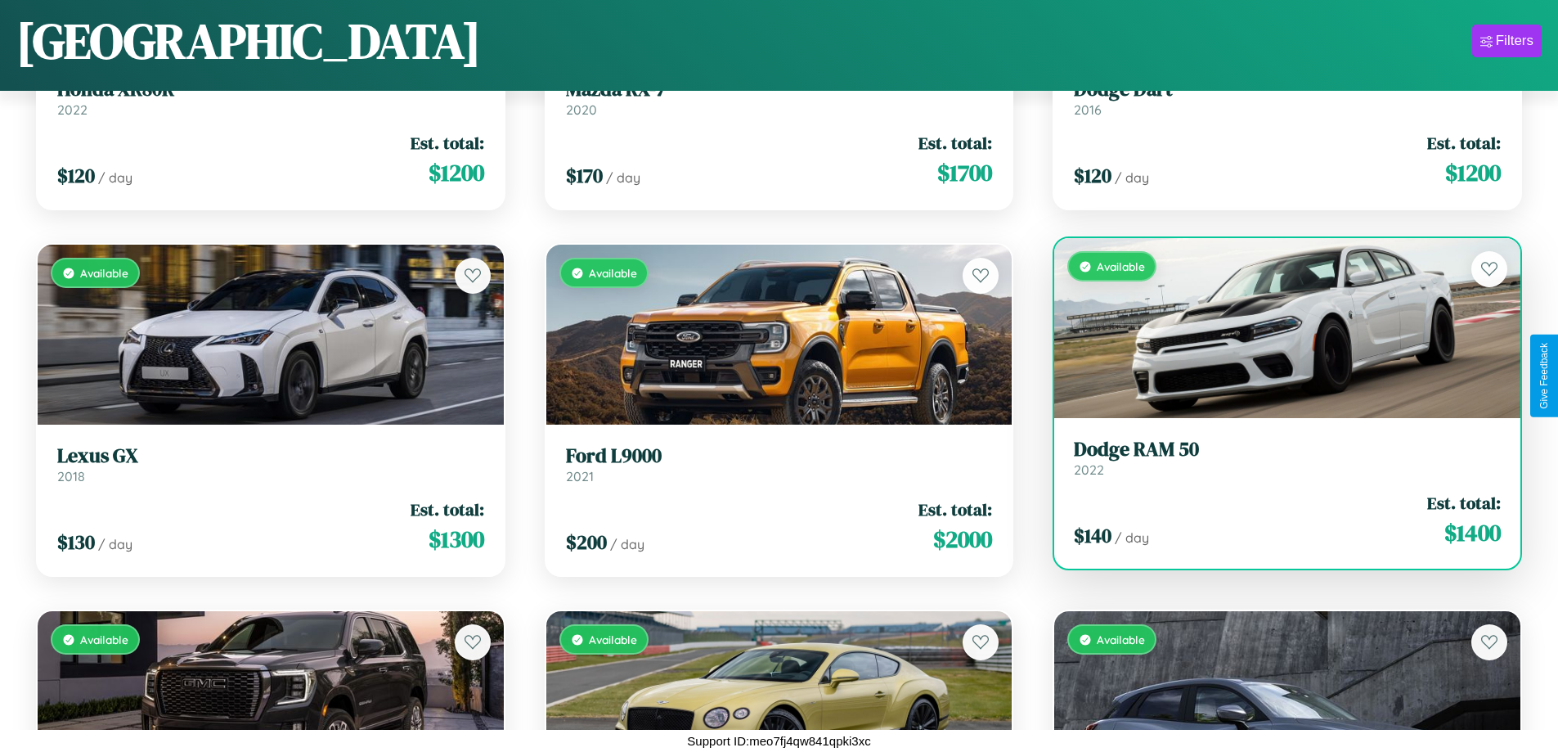
click at [1277, 462] on link "Dodge RAM 50 2022" at bounding box center [1287, 458] width 427 height 40
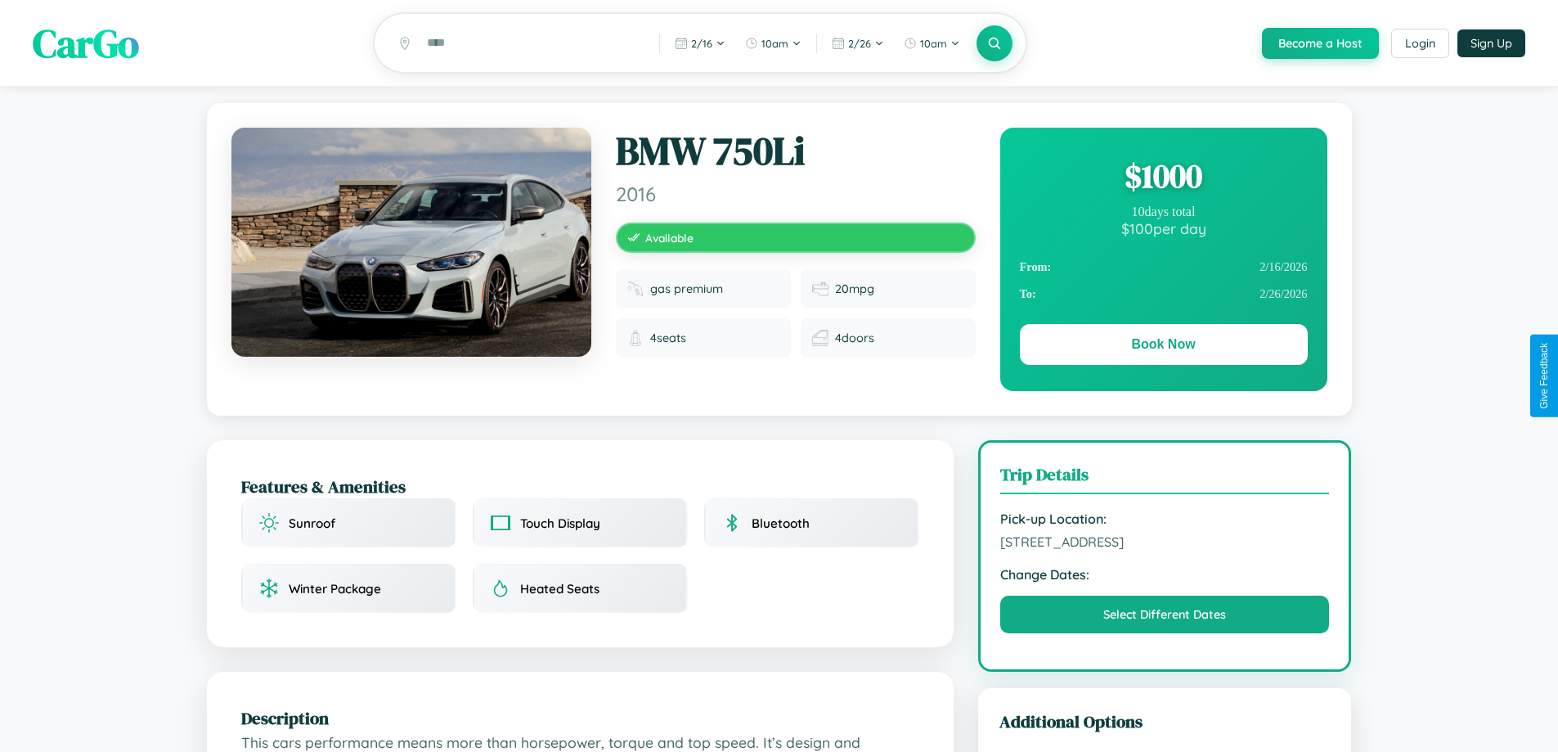
click at [1163, 178] on div "$ 1000" at bounding box center [1164, 176] width 288 height 44
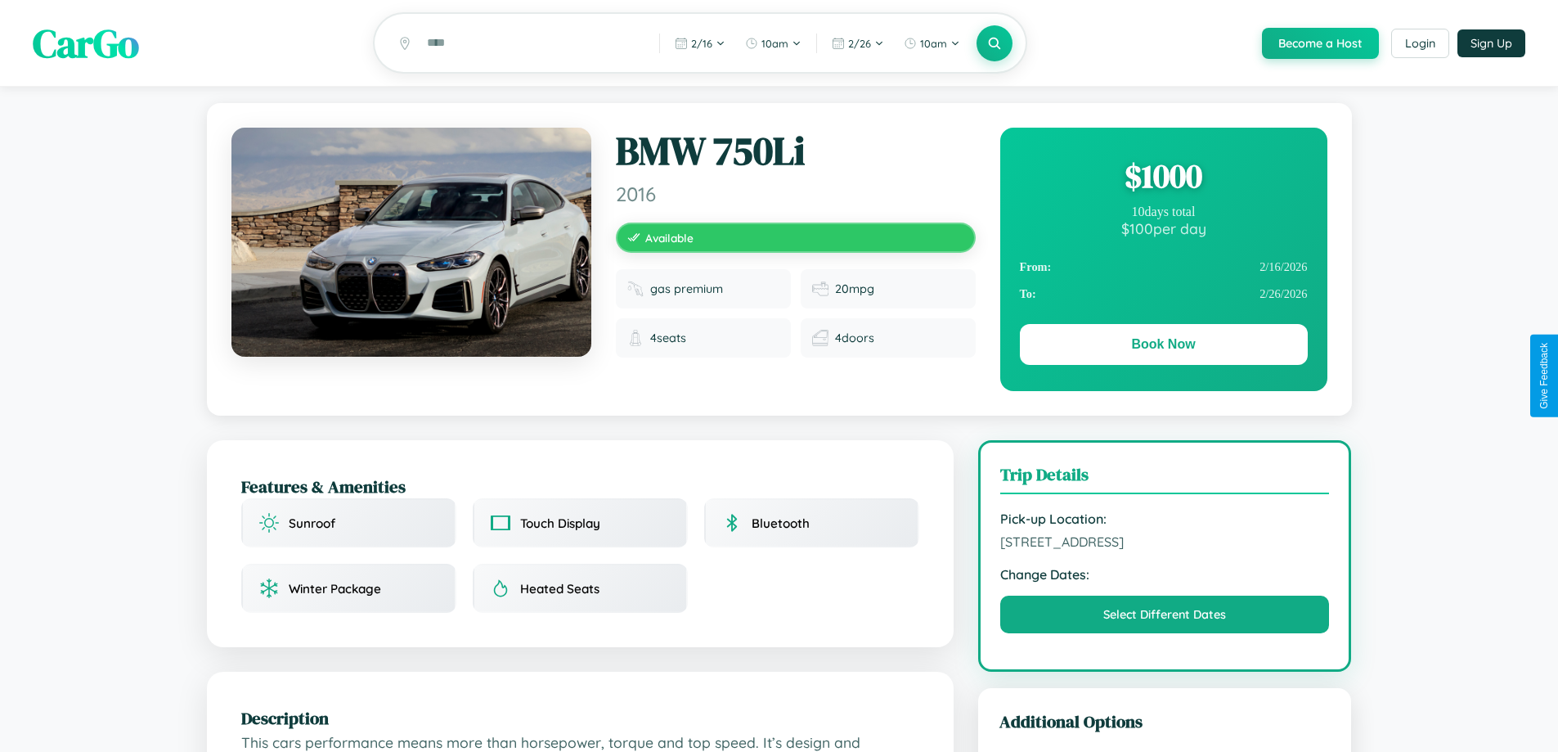
click at [1163, 178] on div "$ 1000" at bounding box center [1164, 176] width 288 height 44
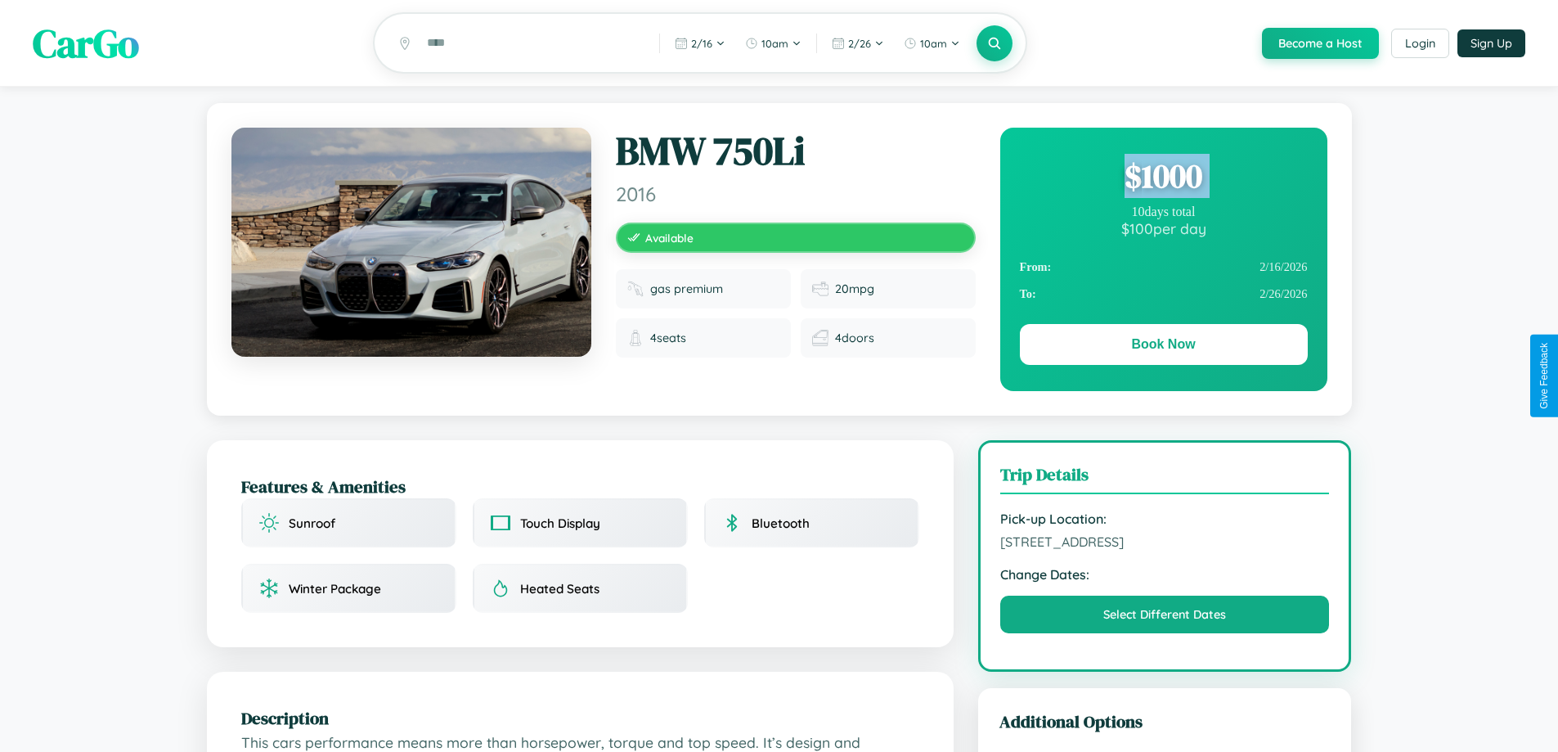
click at [1163, 178] on div "$ 1000" at bounding box center [1164, 176] width 288 height 44
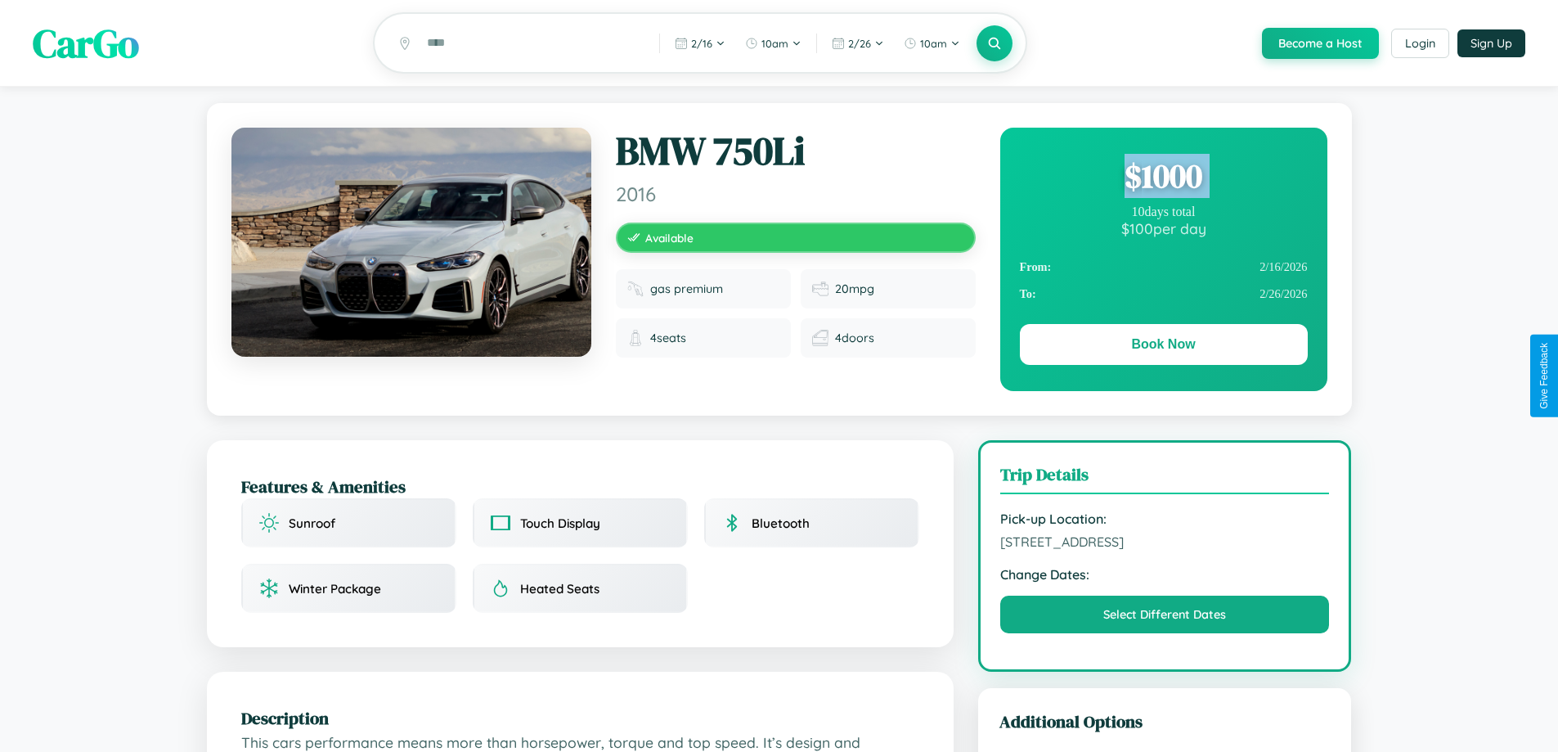
click at [1163, 178] on div "$ 1000" at bounding box center [1164, 176] width 288 height 44
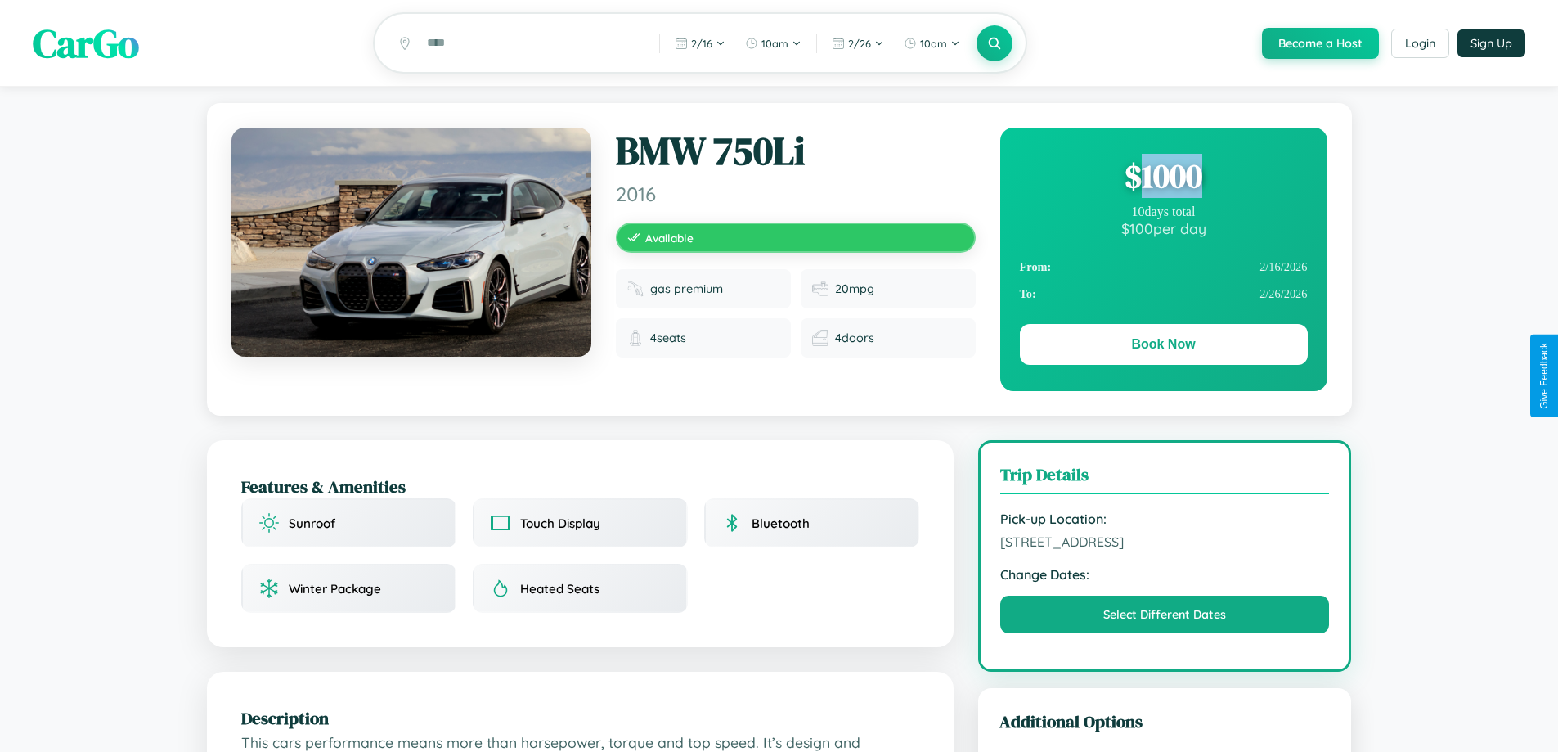
click at [1163, 178] on div "$ 1000" at bounding box center [1164, 176] width 288 height 44
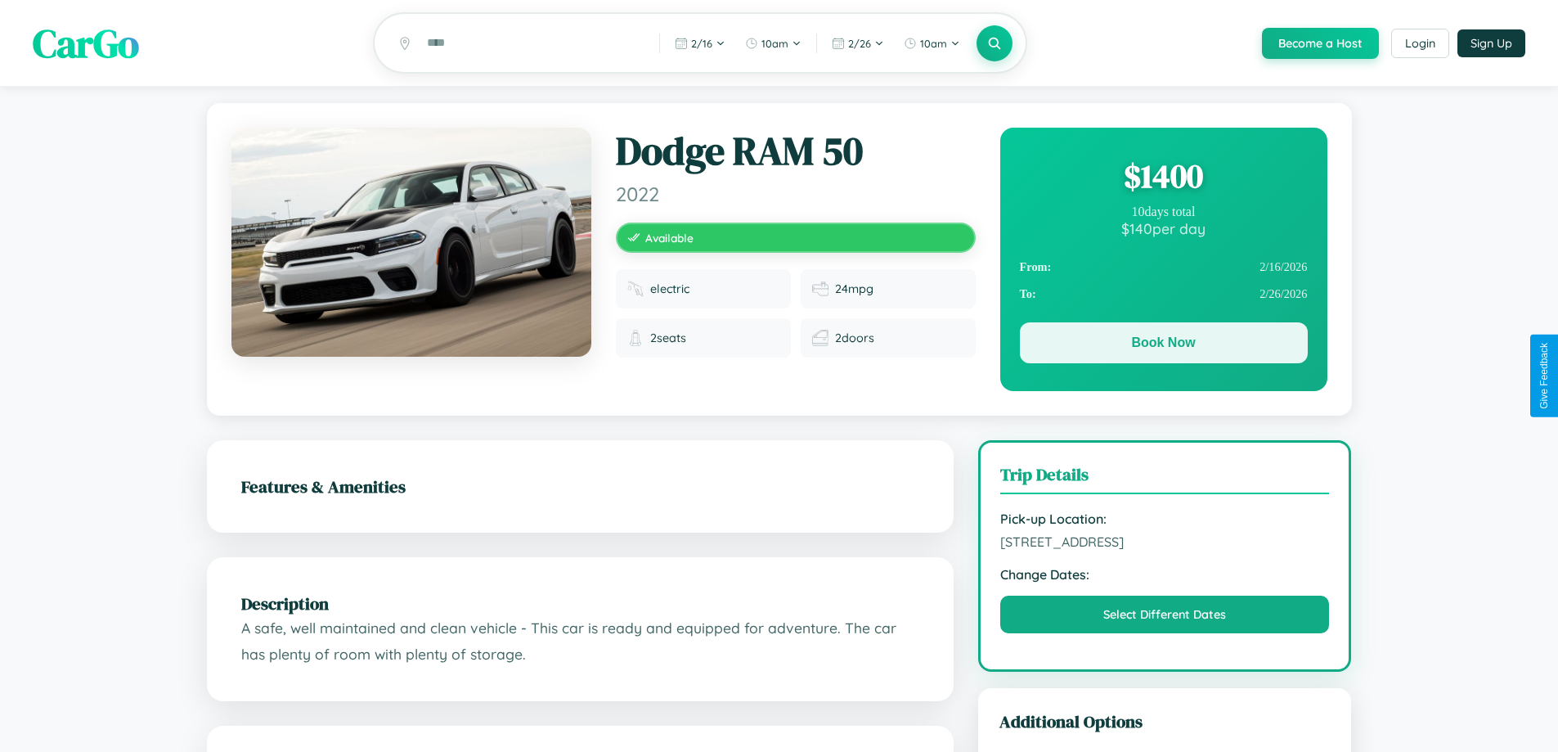
click at [1163, 345] on button "Book Now" at bounding box center [1164, 342] width 288 height 41
